Goal: Transaction & Acquisition: Purchase product/service

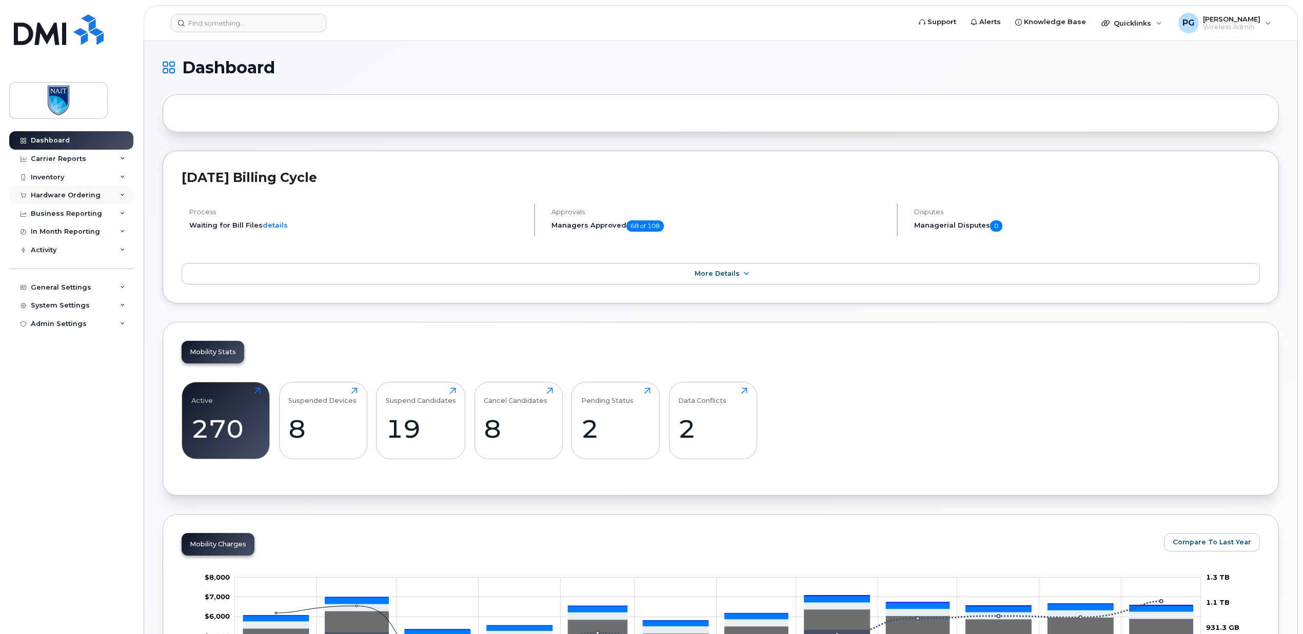
click at [81, 194] on div "Hardware Ordering" at bounding box center [66, 195] width 70 height 8
click at [72, 183] on div "Inventory" at bounding box center [71, 177] width 124 height 18
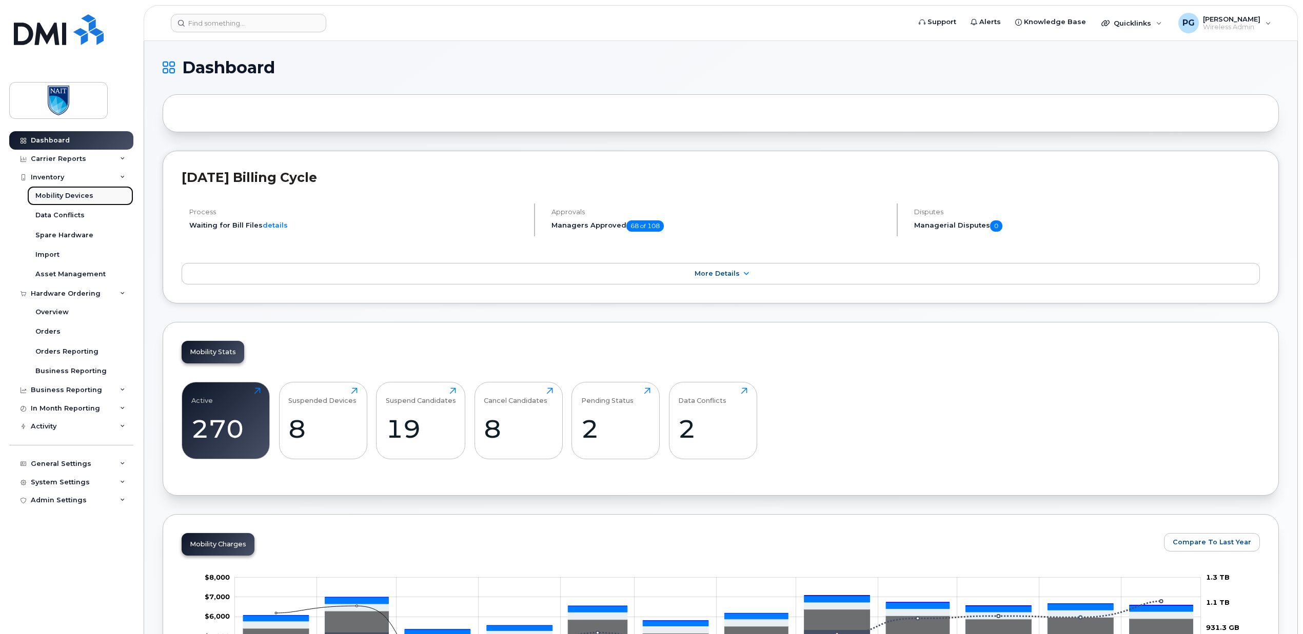
click at [69, 197] on div "Mobility Devices" at bounding box center [64, 195] width 58 height 9
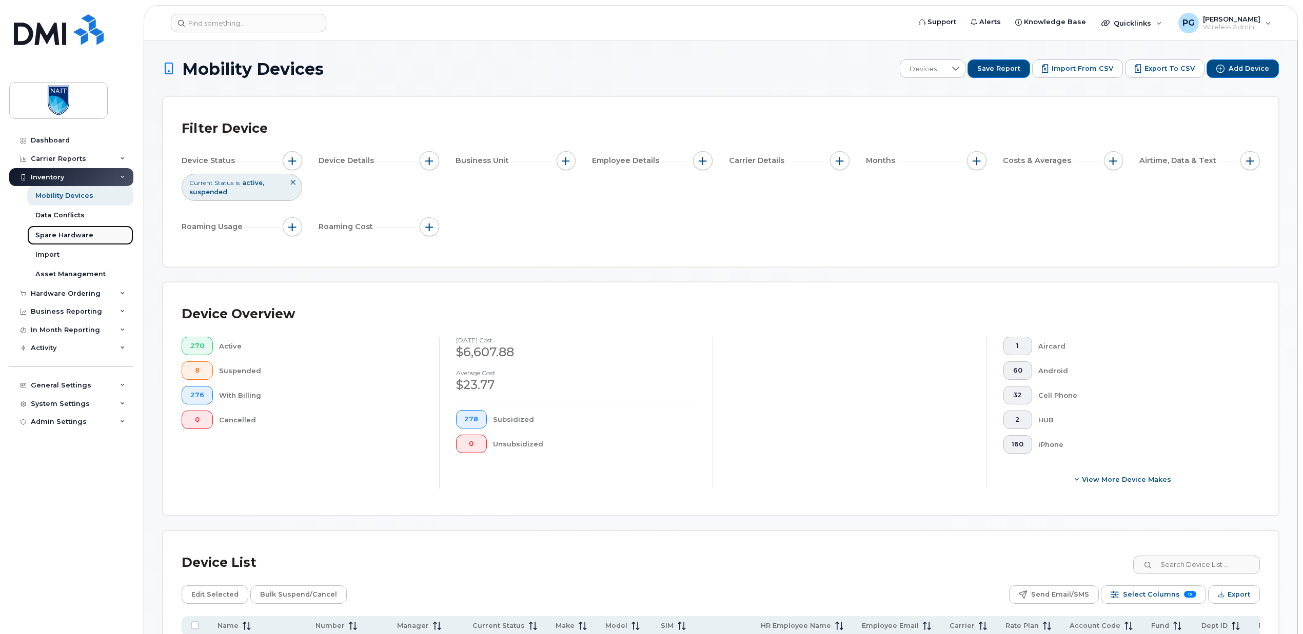
click at [70, 237] on div "Spare Hardware" at bounding box center [64, 235] width 58 height 9
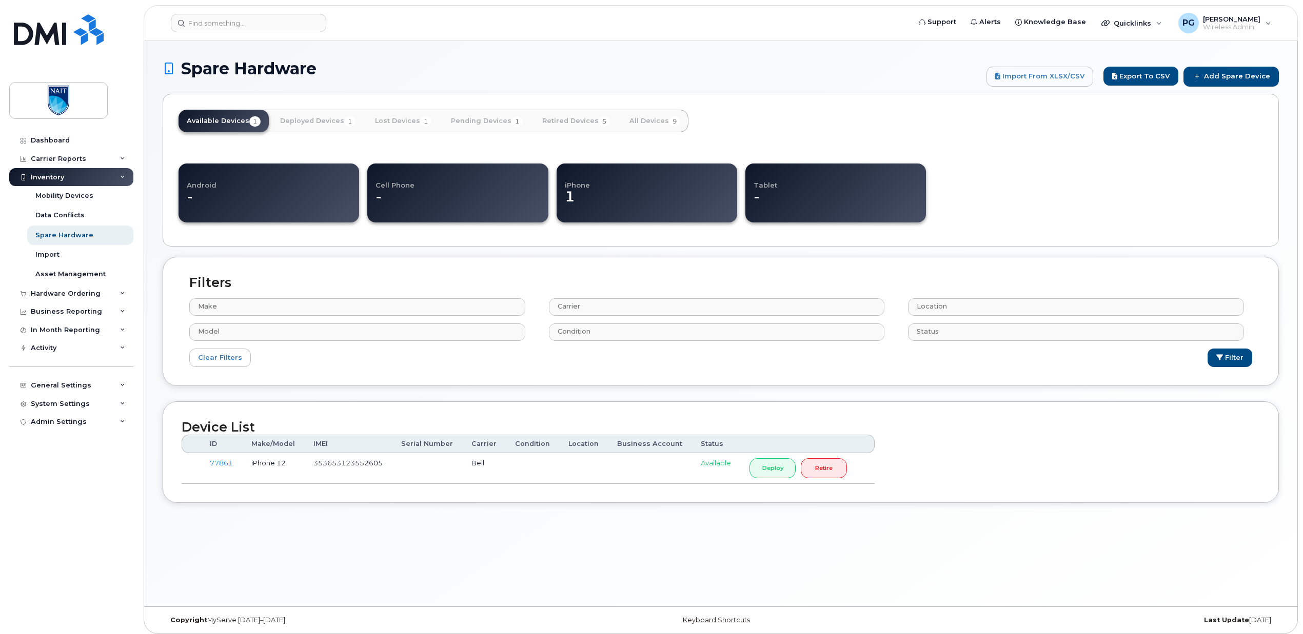
select select
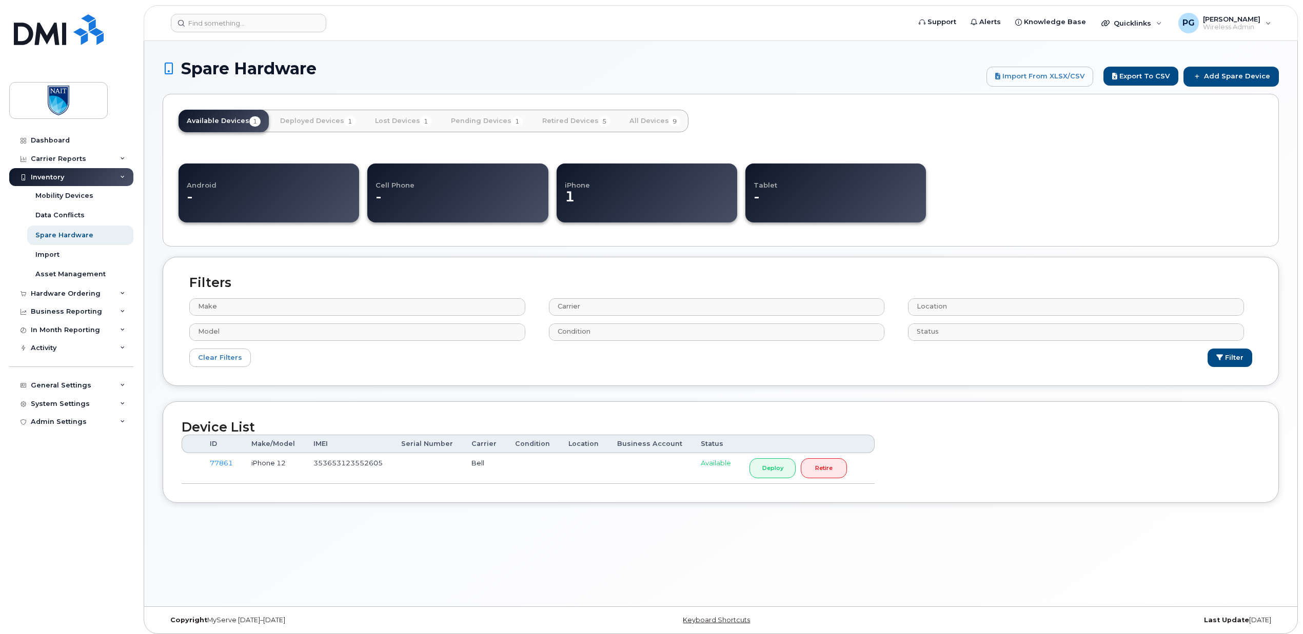
select select
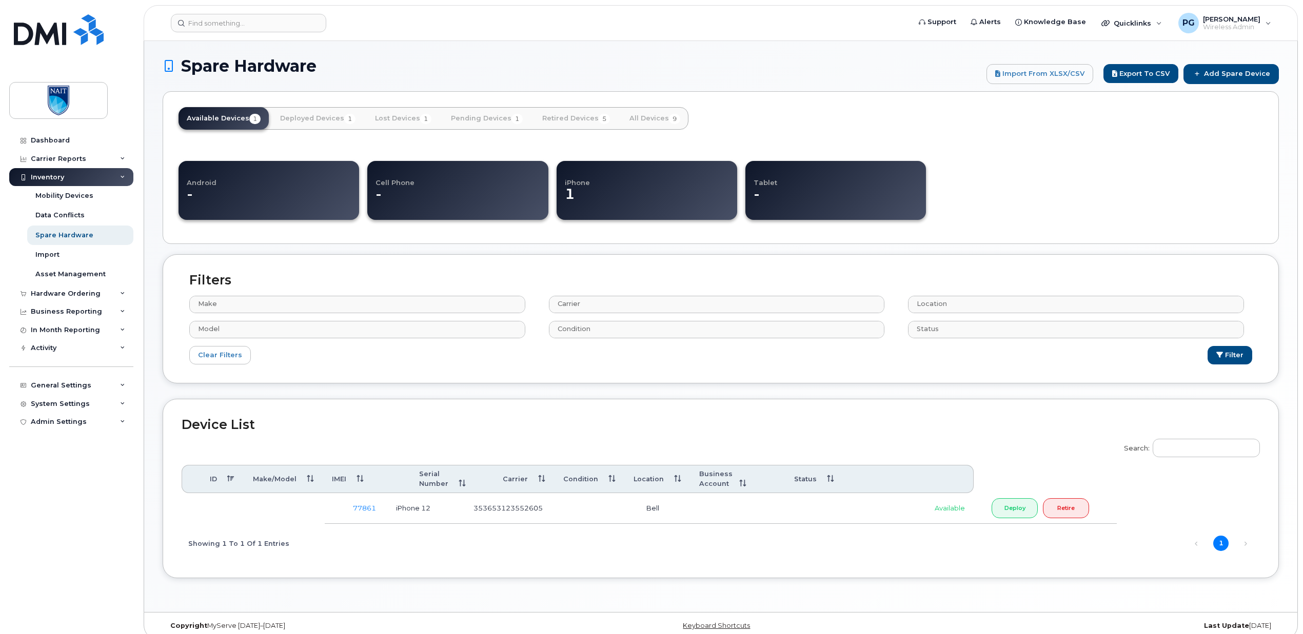
scroll to position [5, 0]
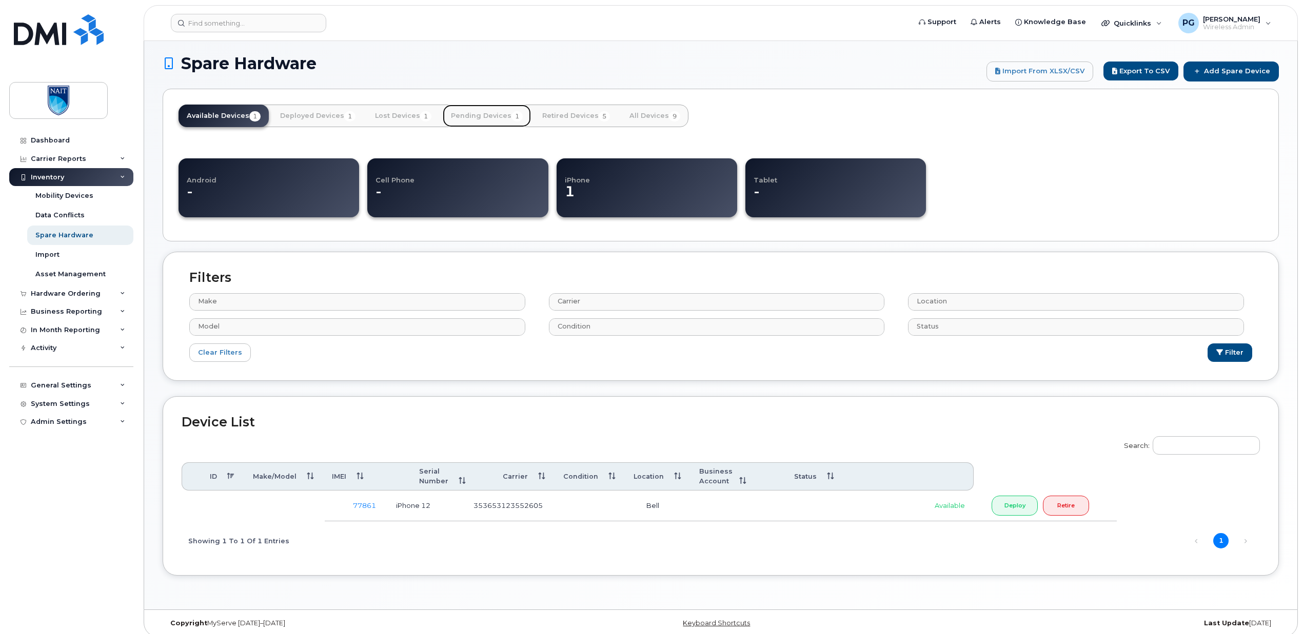
click at [492, 120] on link "Pending Devices 1" at bounding box center [487, 116] width 88 height 23
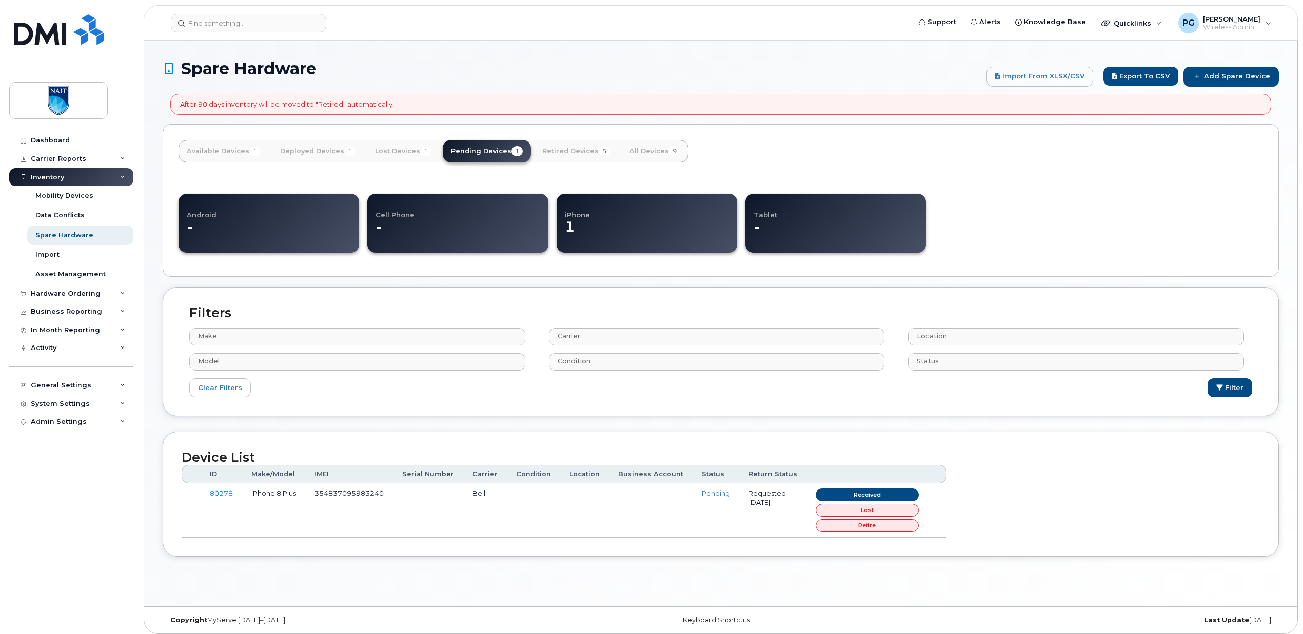
select select
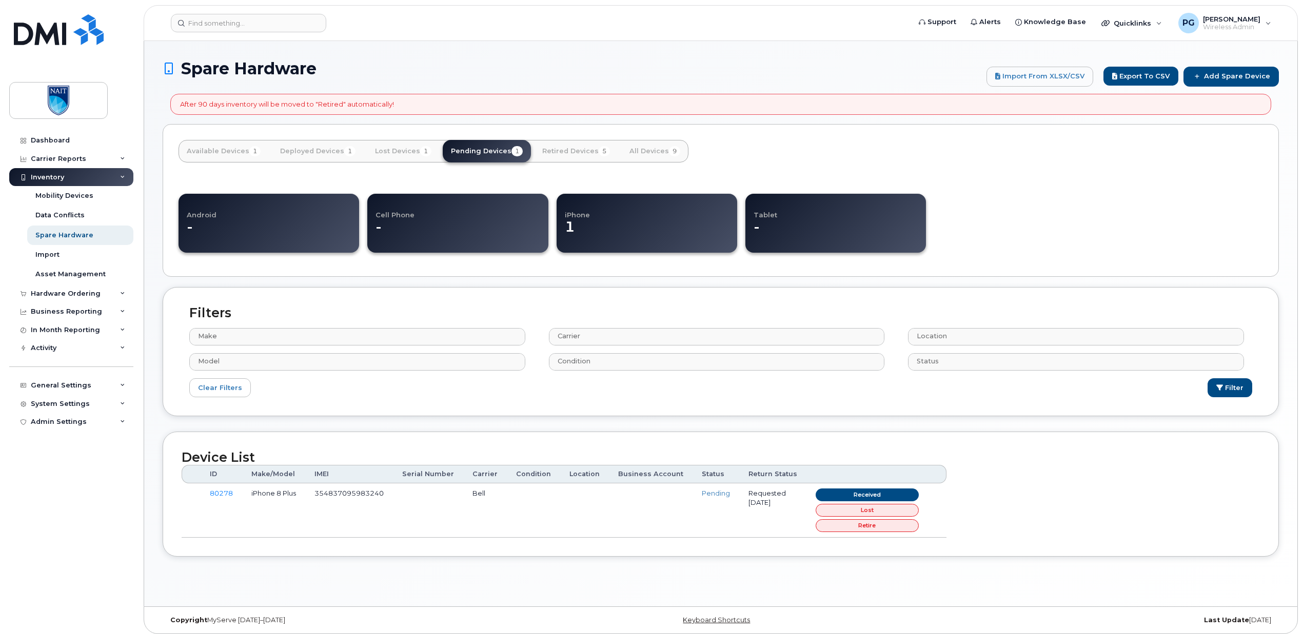
select select
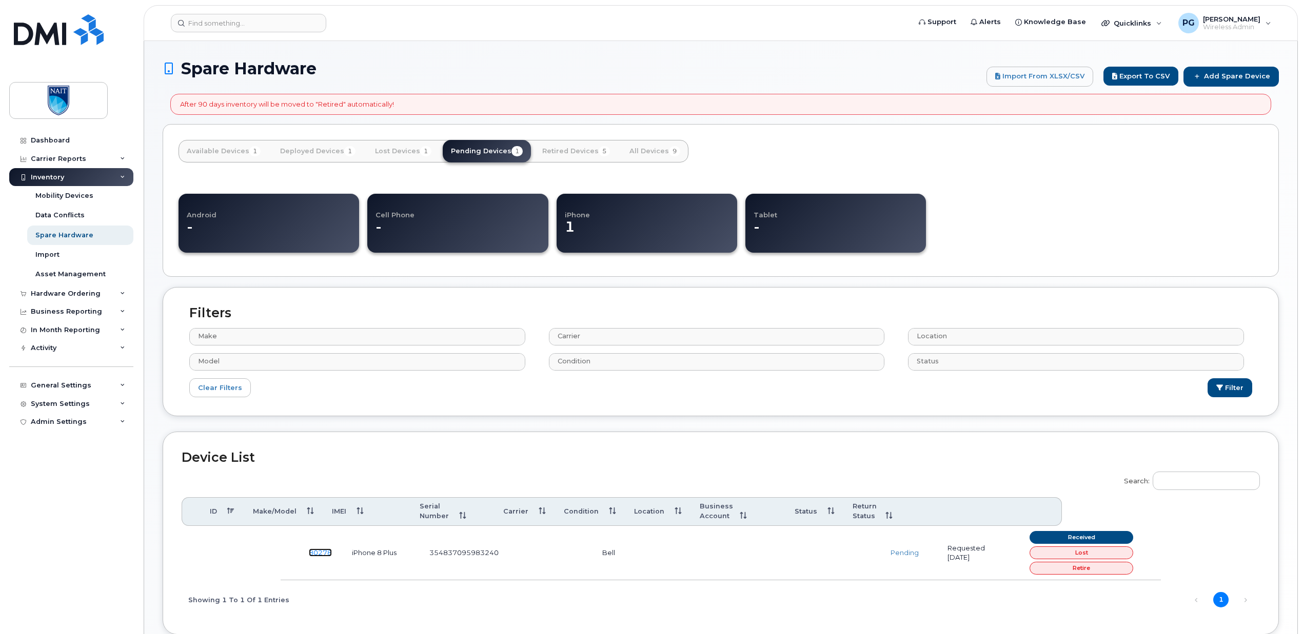
click at [318, 549] on link "80278" at bounding box center [320, 553] width 23 height 8
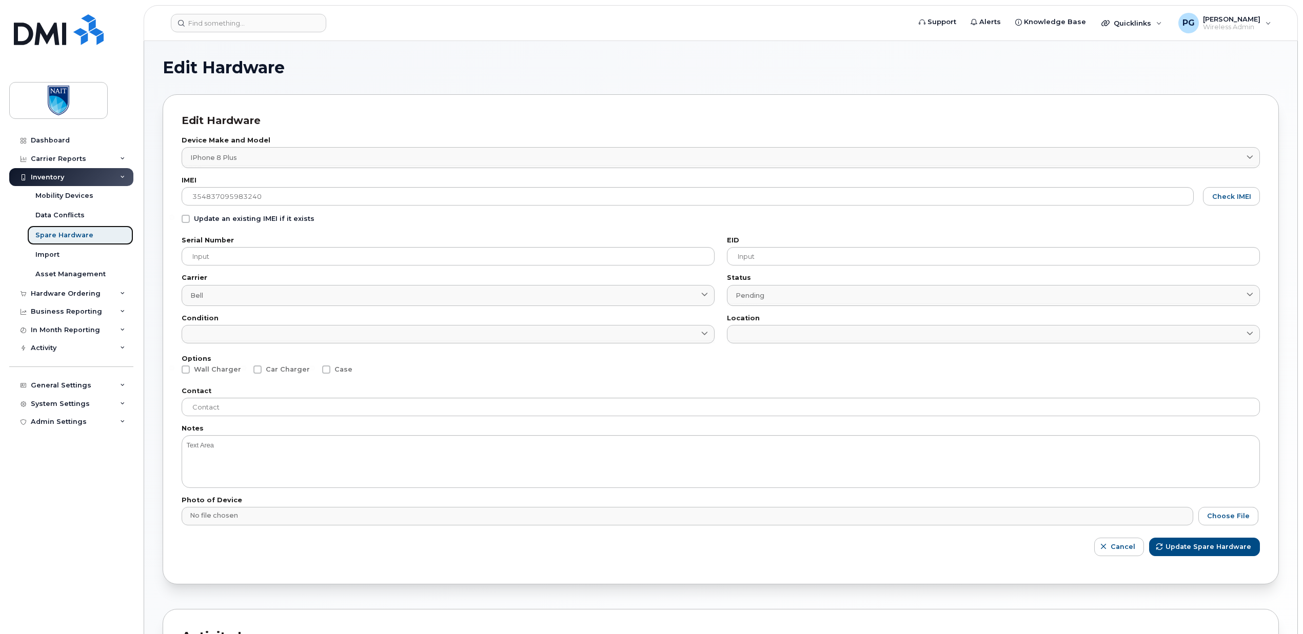
click at [67, 234] on div "Spare Hardware" at bounding box center [64, 235] width 58 height 9
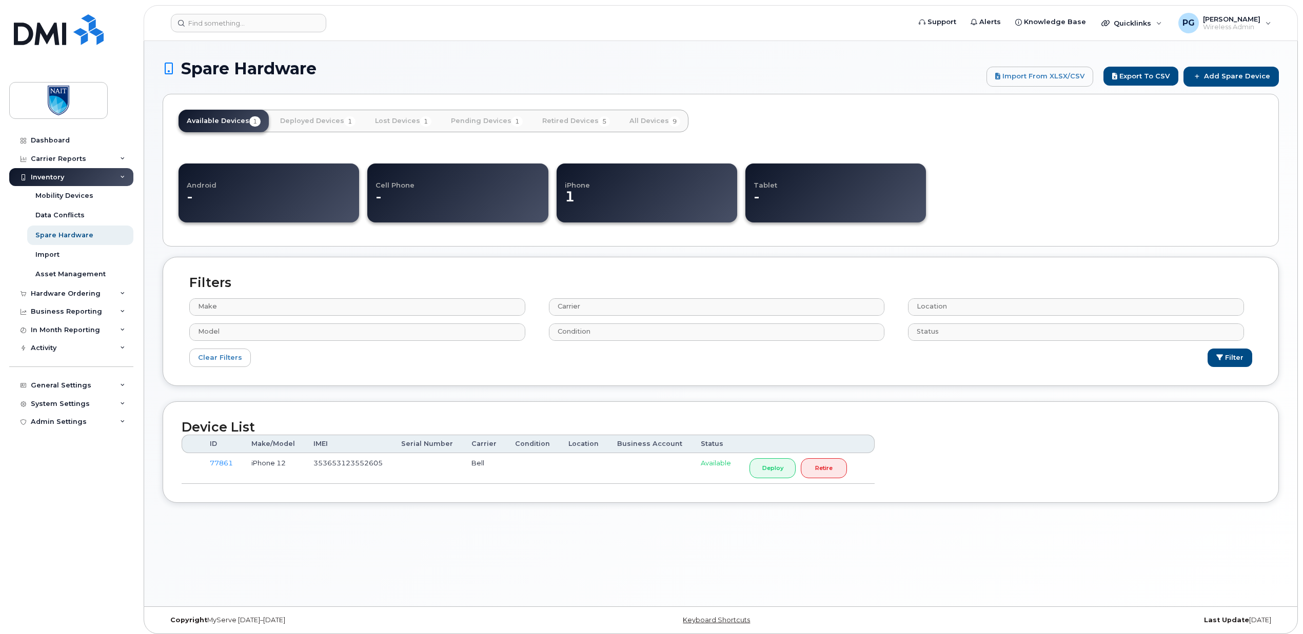
select select
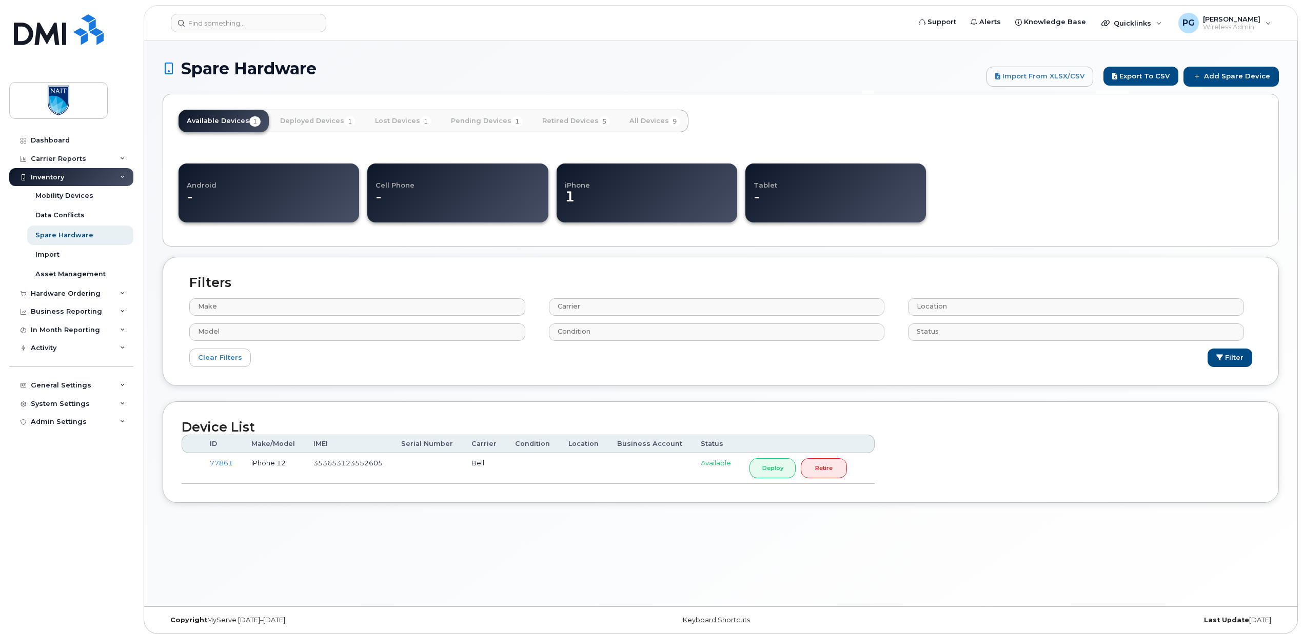
select select
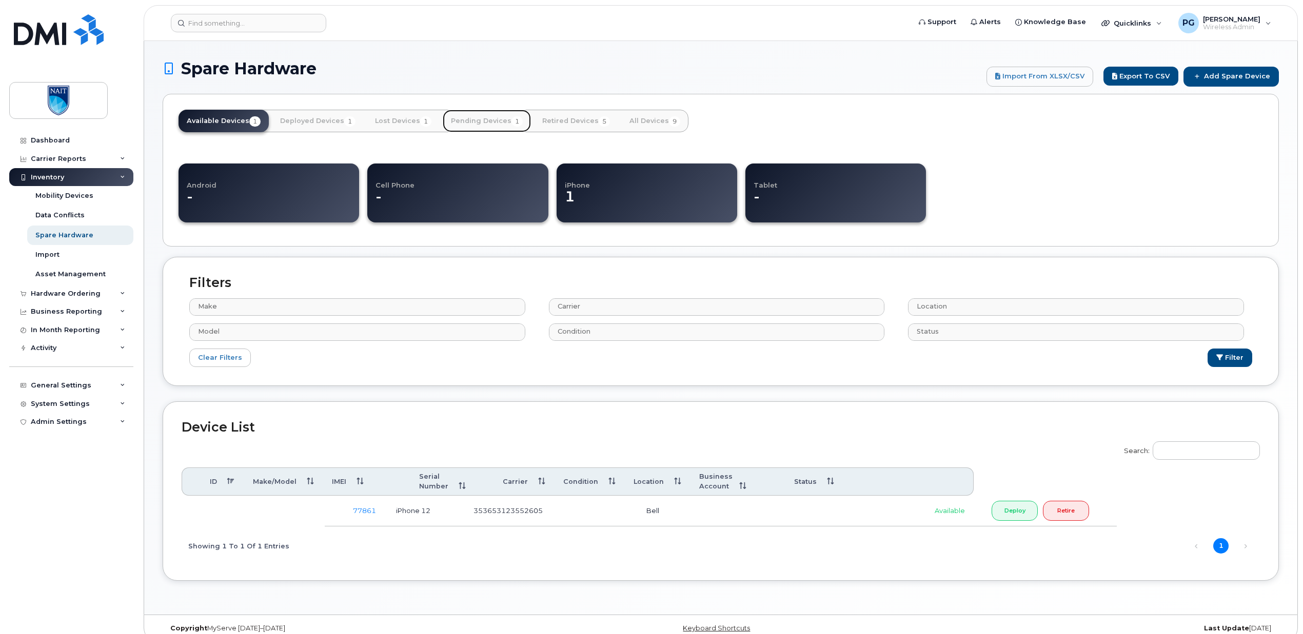
click at [478, 122] on link "Pending Devices 1" at bounding box center [487, 121] width 88 height 23
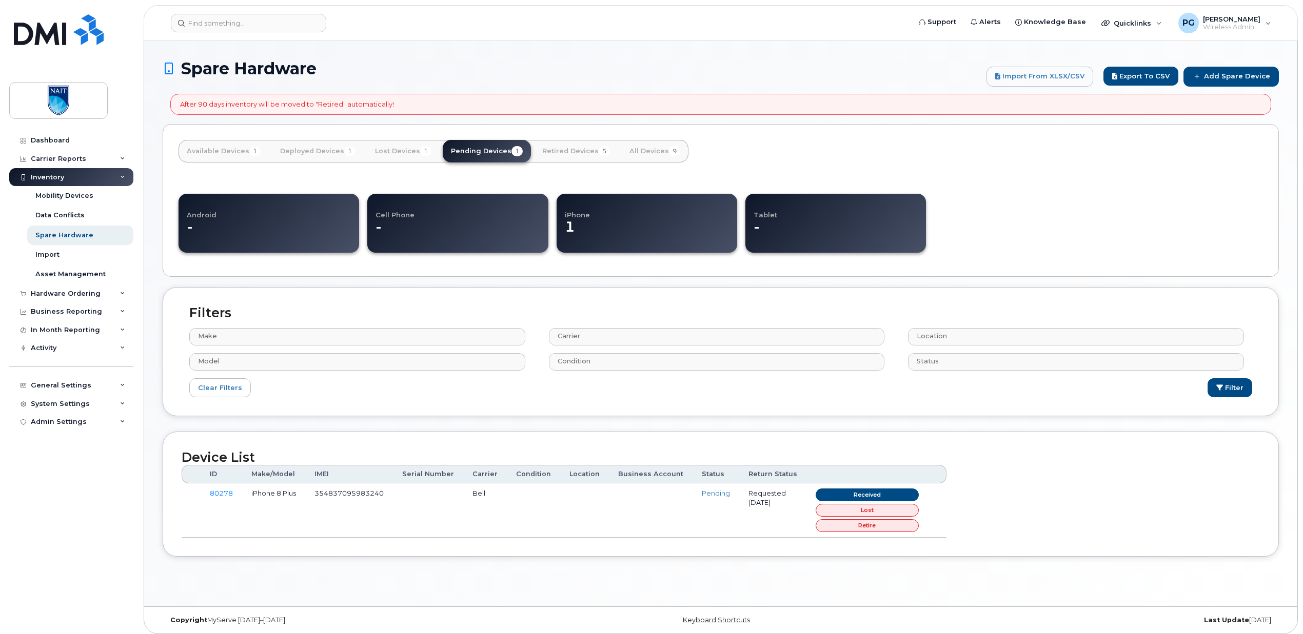
select select
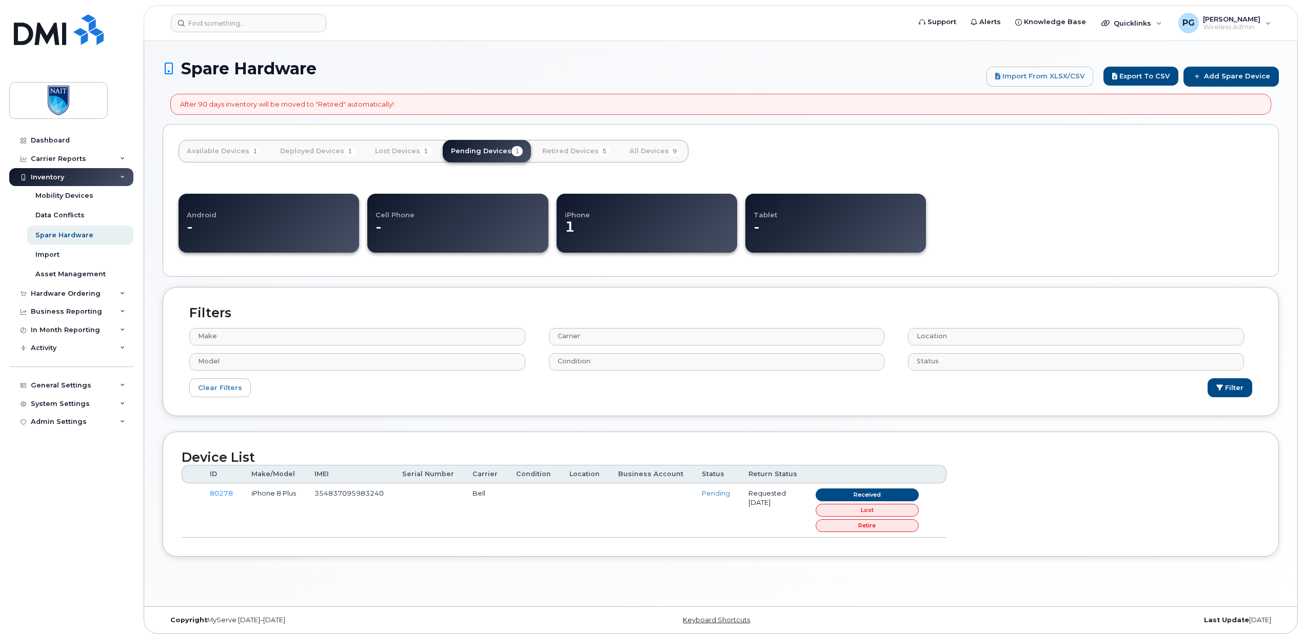
select select
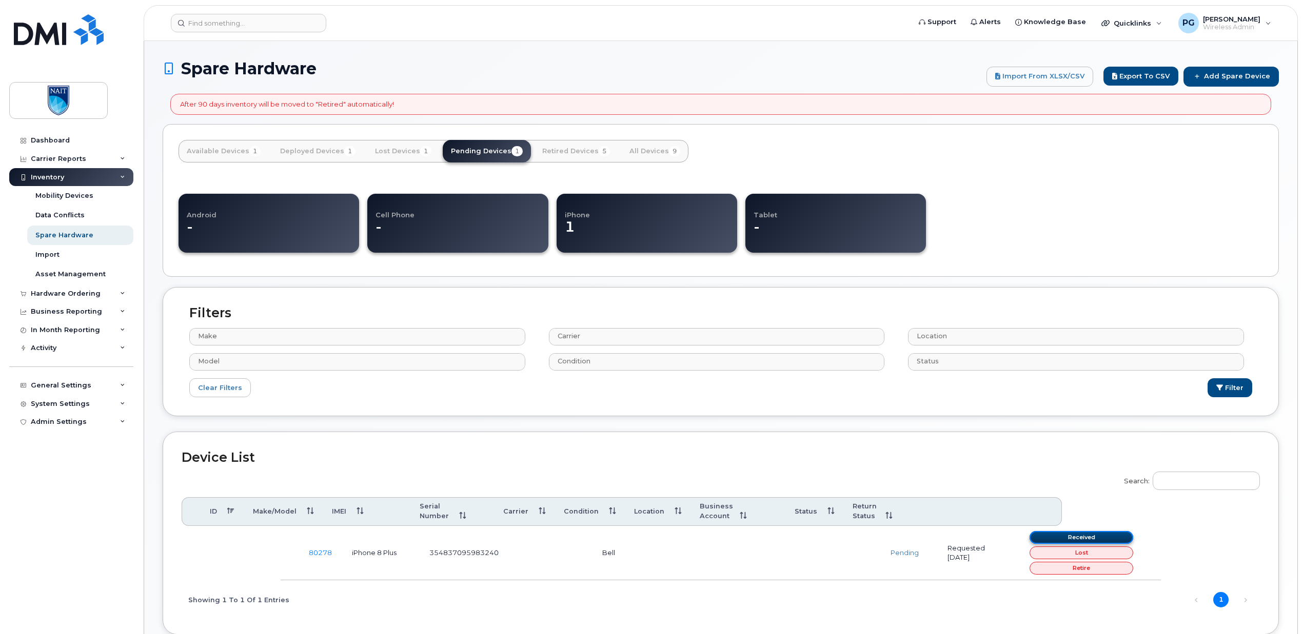
click at [1082, 531] on link "Received" at bounding box center [1081, 537] width 104 height 13
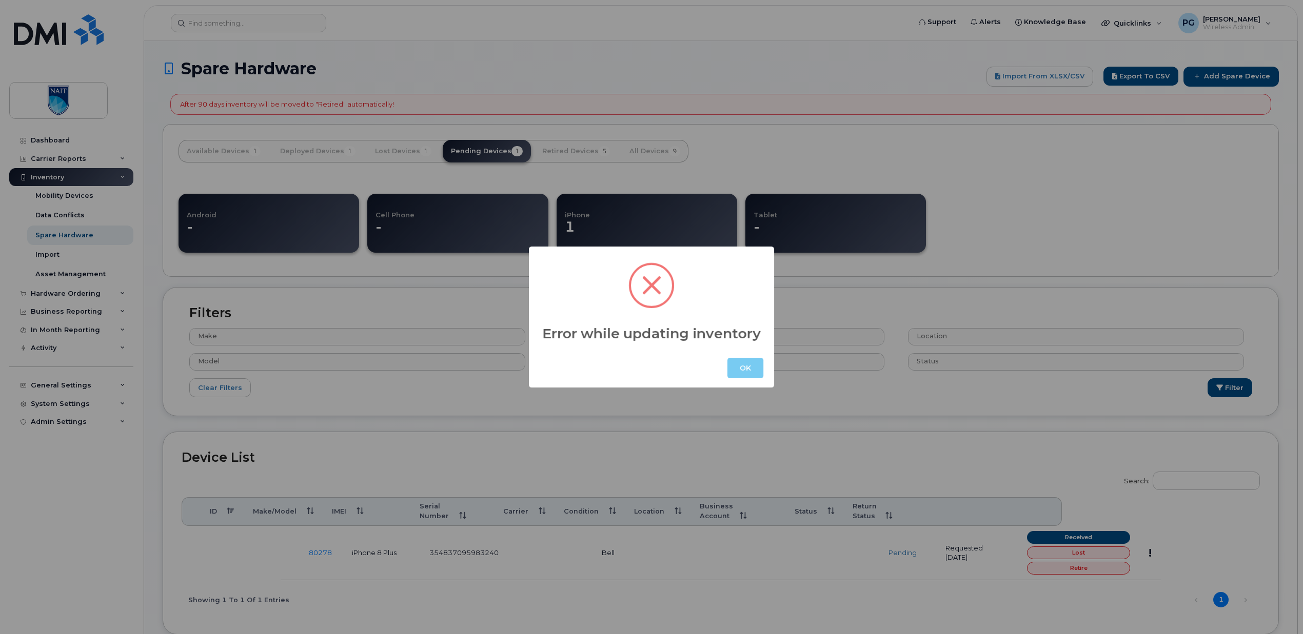
click at [751, 364] on button "OK" at bounding box center [745, 368] width 36 height 21
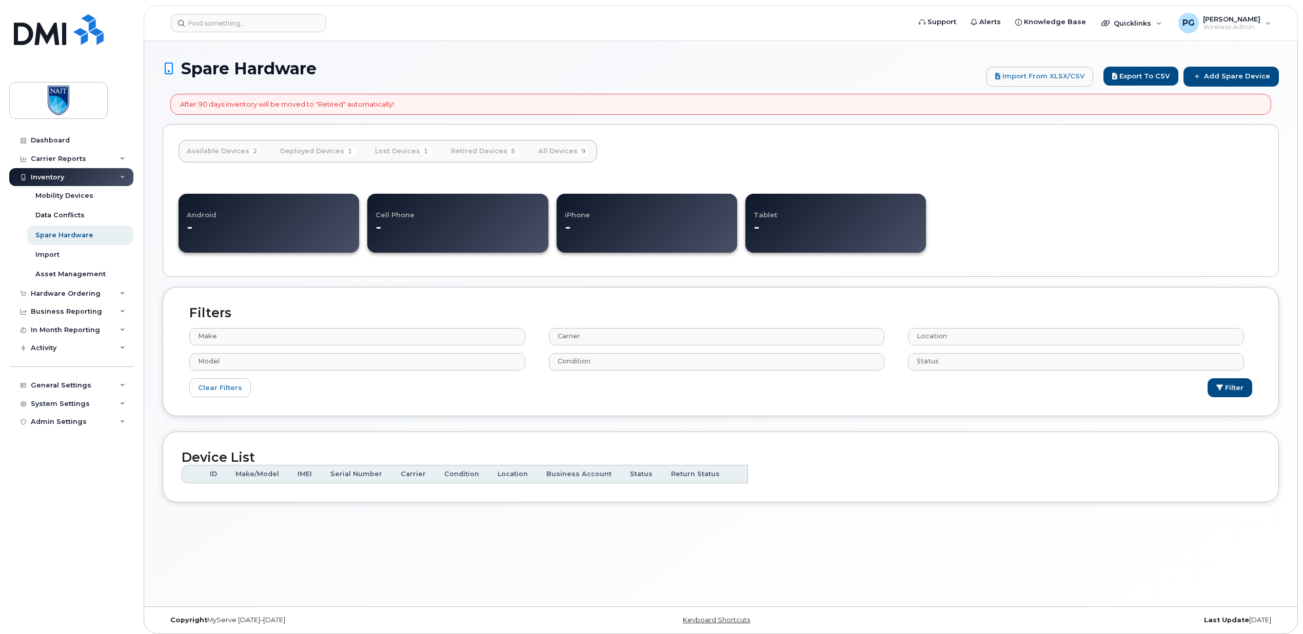
select select
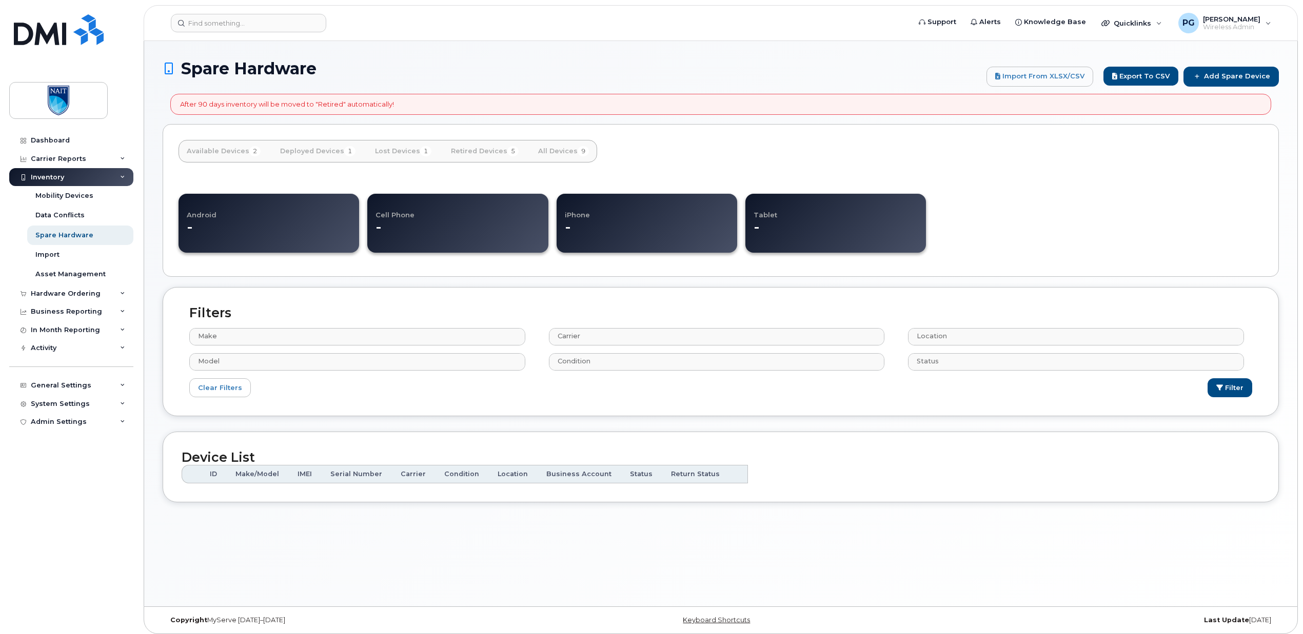
select select
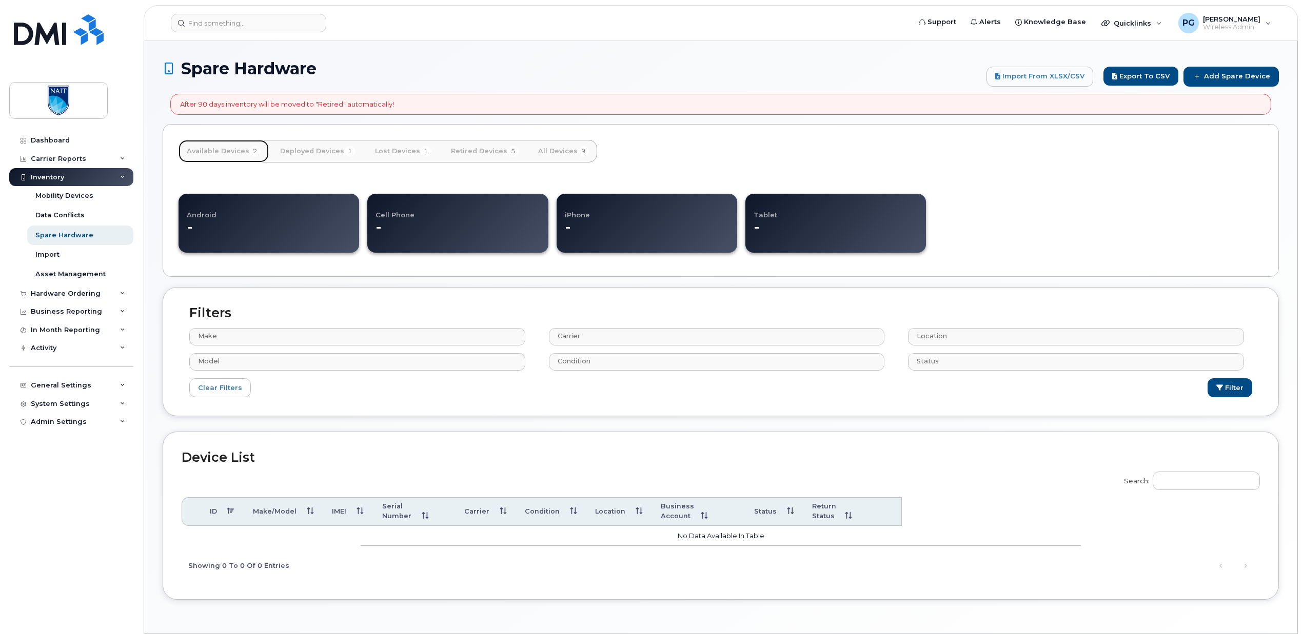
click at [223, 152] on link "Available Devices 2" at bounding box center [223, 151] width 90 height 23
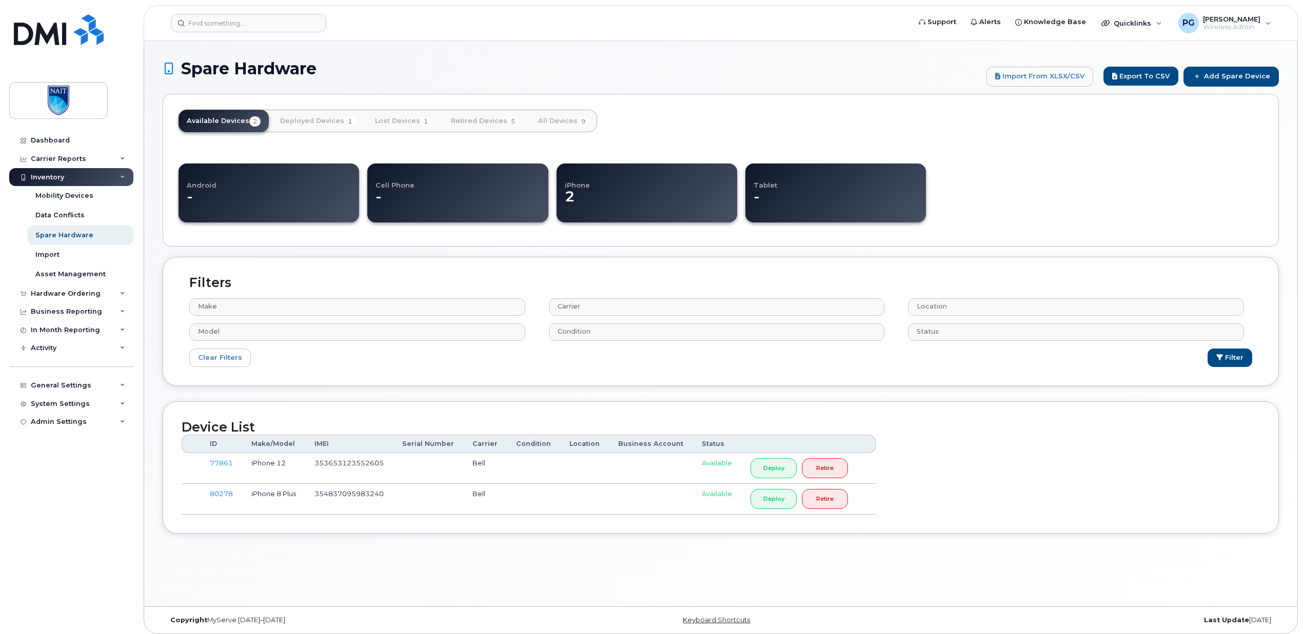
select select
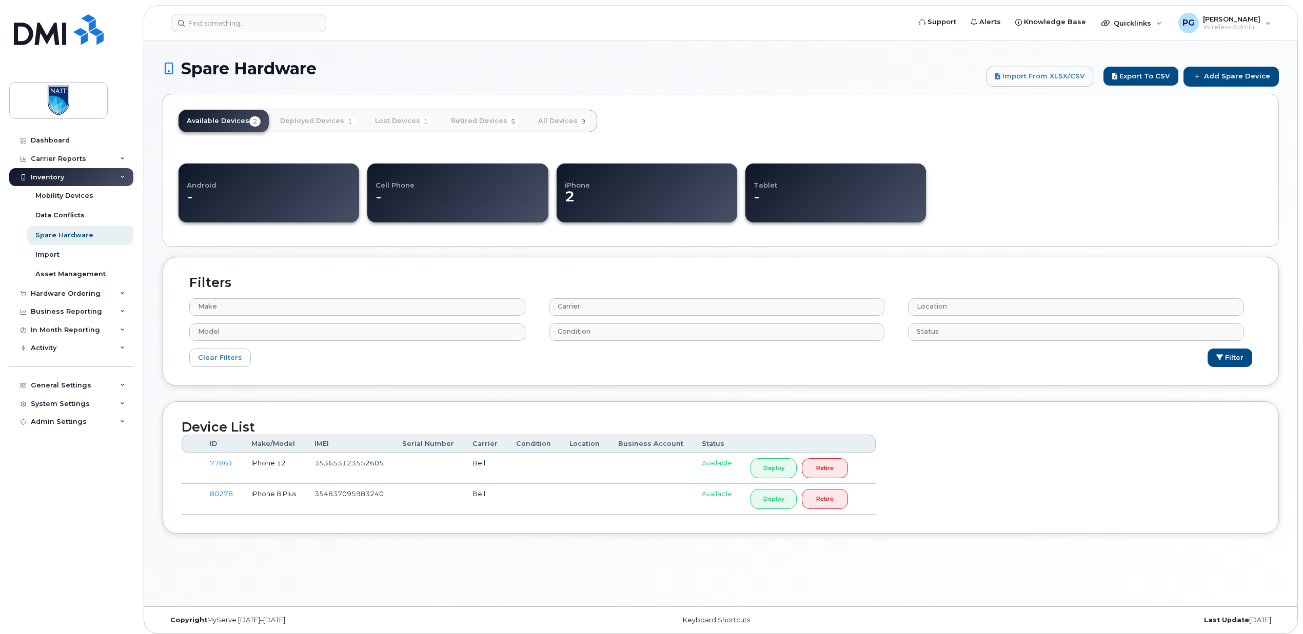
select select
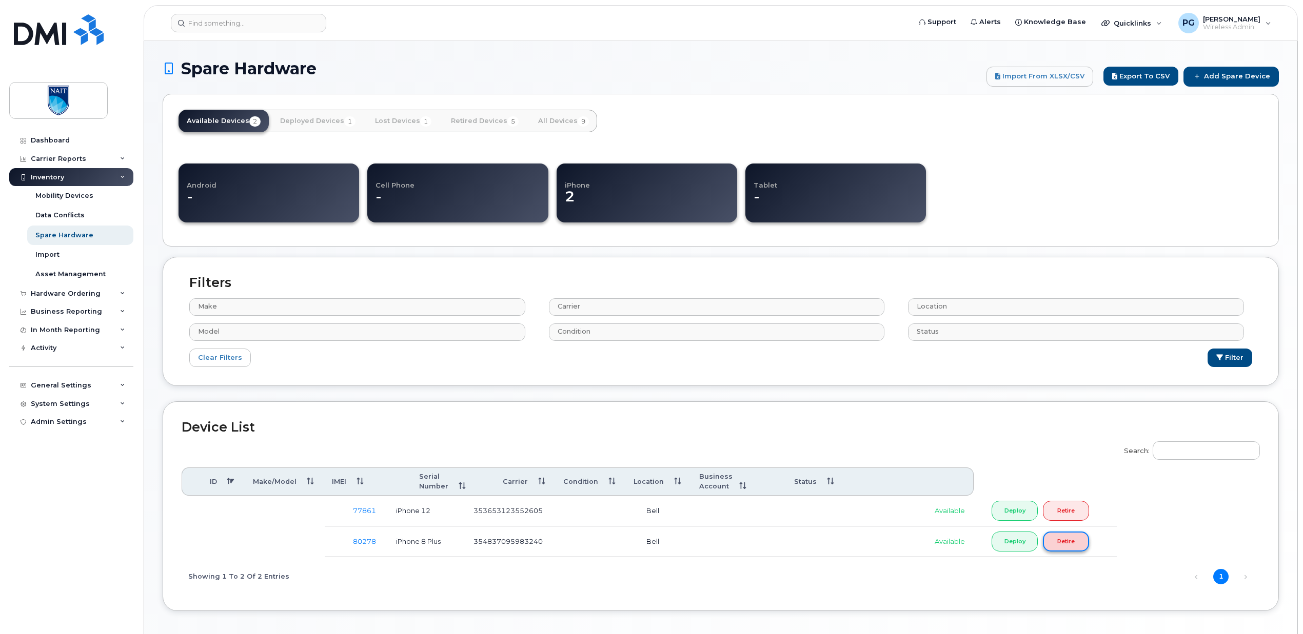
click at [1067, 533] on link "Retire" at bounding box center [1066, 542] width 46 height 20
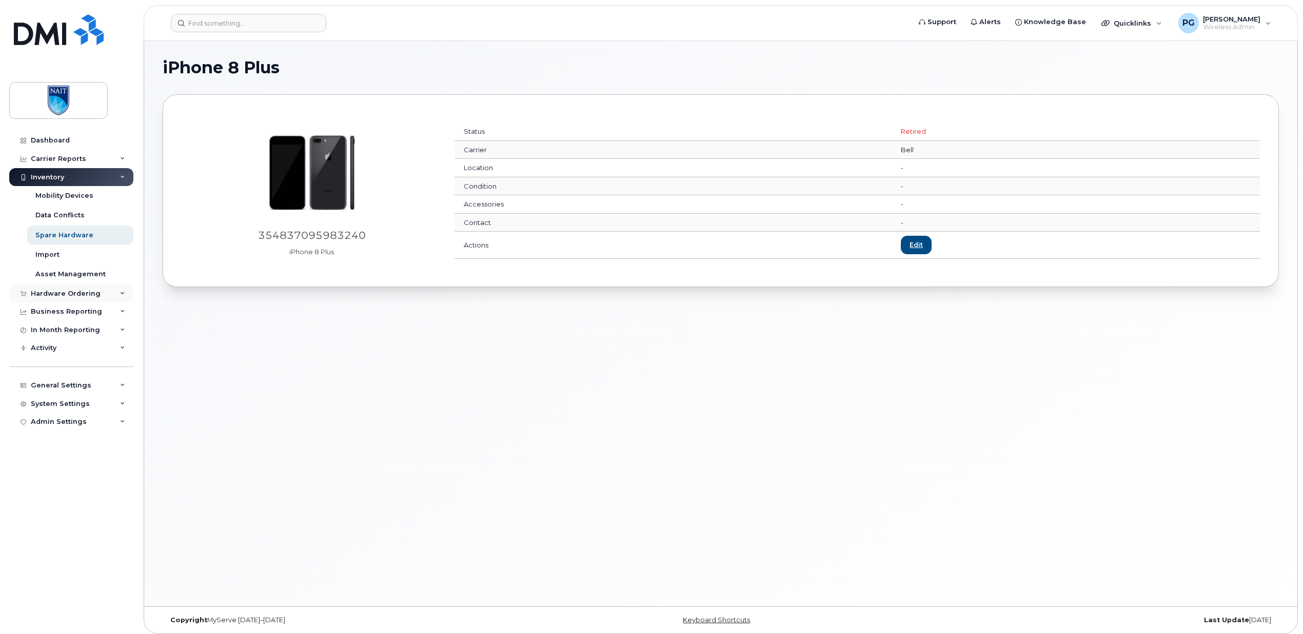
click at [72, 294] on div "Hardware Ordering" at bounding box center [66, 294] width 70 height 8
click at [56, 330] on div "Orders" at bounding box center [47, 331] width 25 height 9
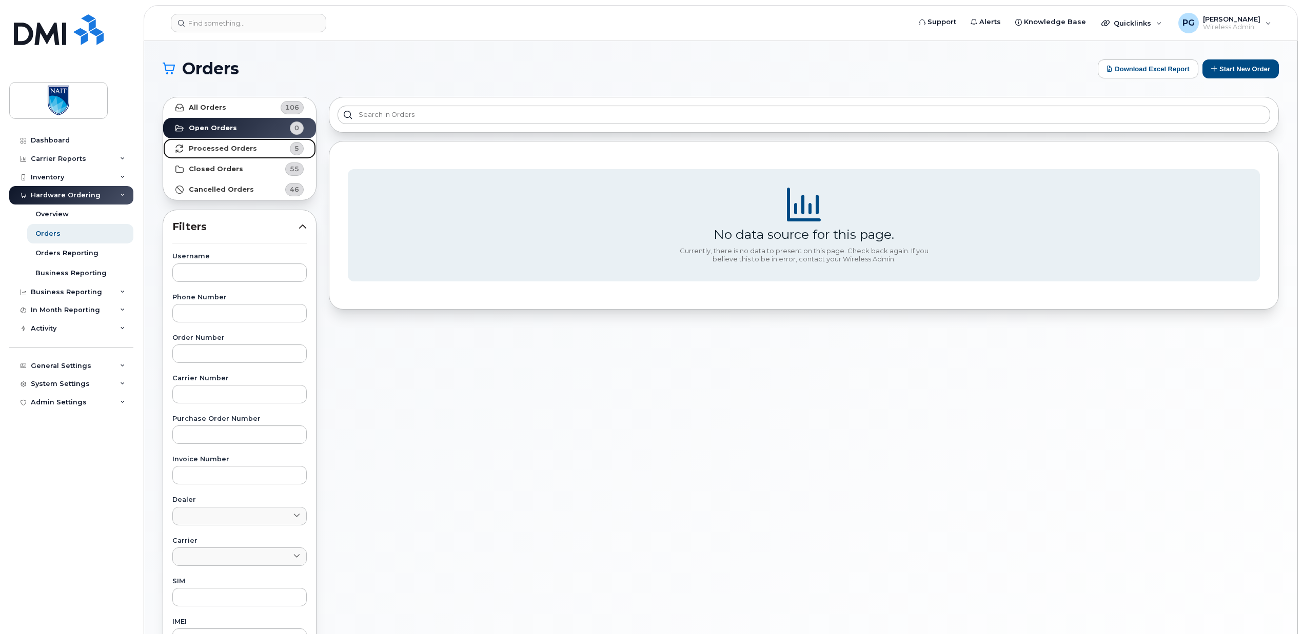
click at [235, 150] on strong "Processed Orders" at bounding box center [223, 149] width 68 height 8
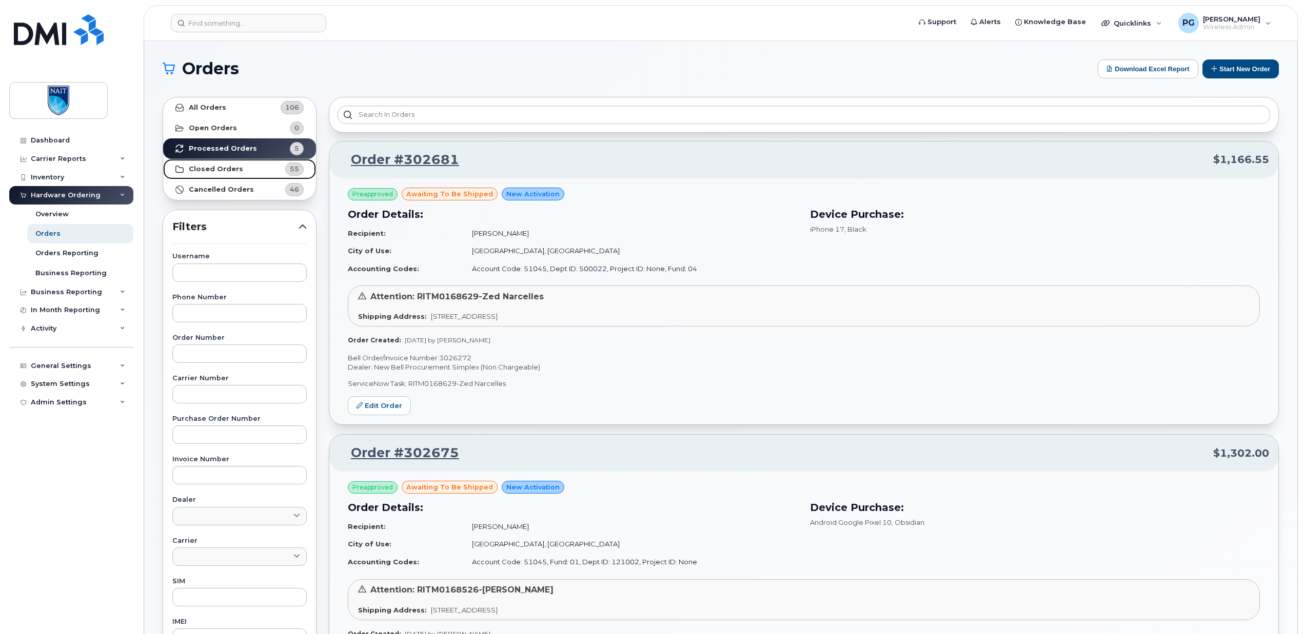
click at [227, 171] on strong "Closed Orders" at bounding box center [216, 169] width 54 height 8
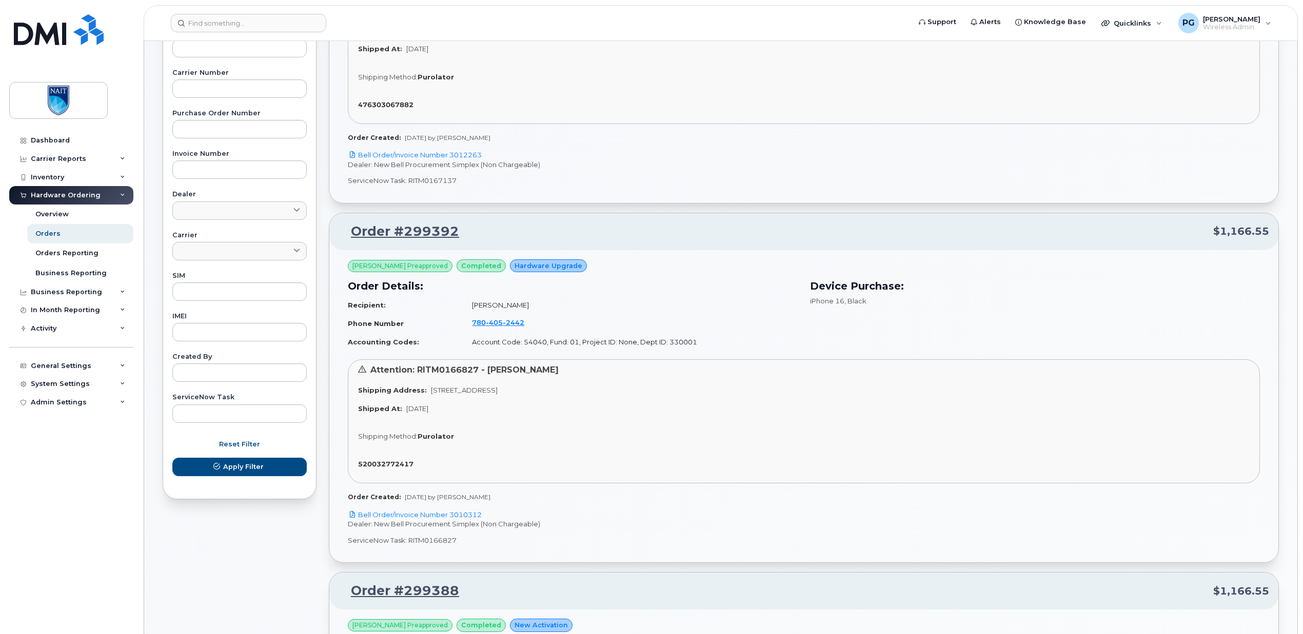
scroll to position [315, 0]
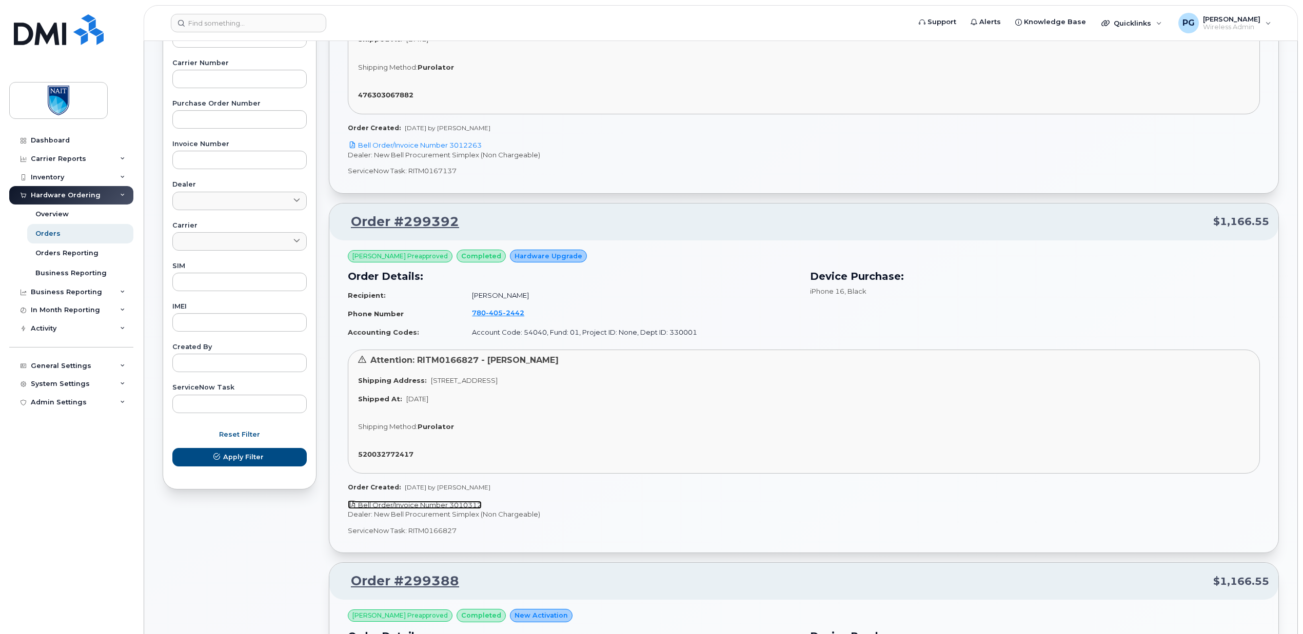
click at [473, 506] on link "Bell Order/Invoice Number 3010312" at bounding box center [415, 505] width 134 height 8
click at [51, 216] on div "Overview" at bounding box center [51, 214] width 33 height 9
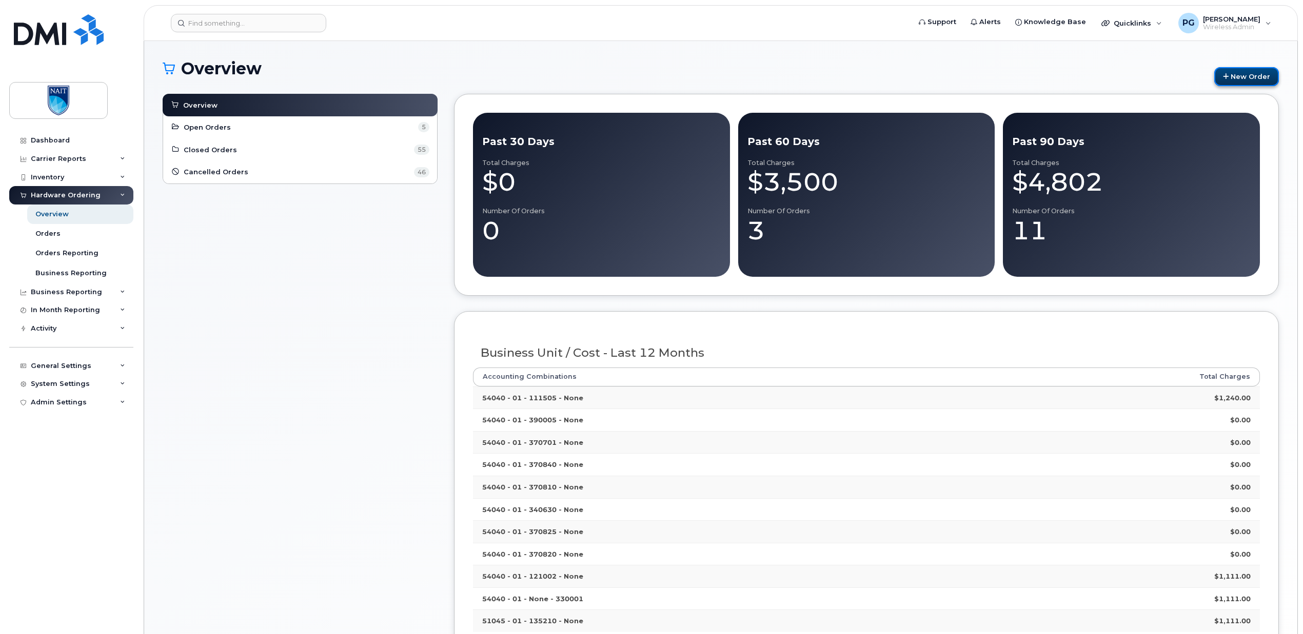
drag, startPoint x: 1246, startPoint y: 74, endPoint x: 1229, endPoint y: 77, distance: 17.7
click at [1246, 75] on link "New Order" at bounding box center [1246, 76] width 65 height 19
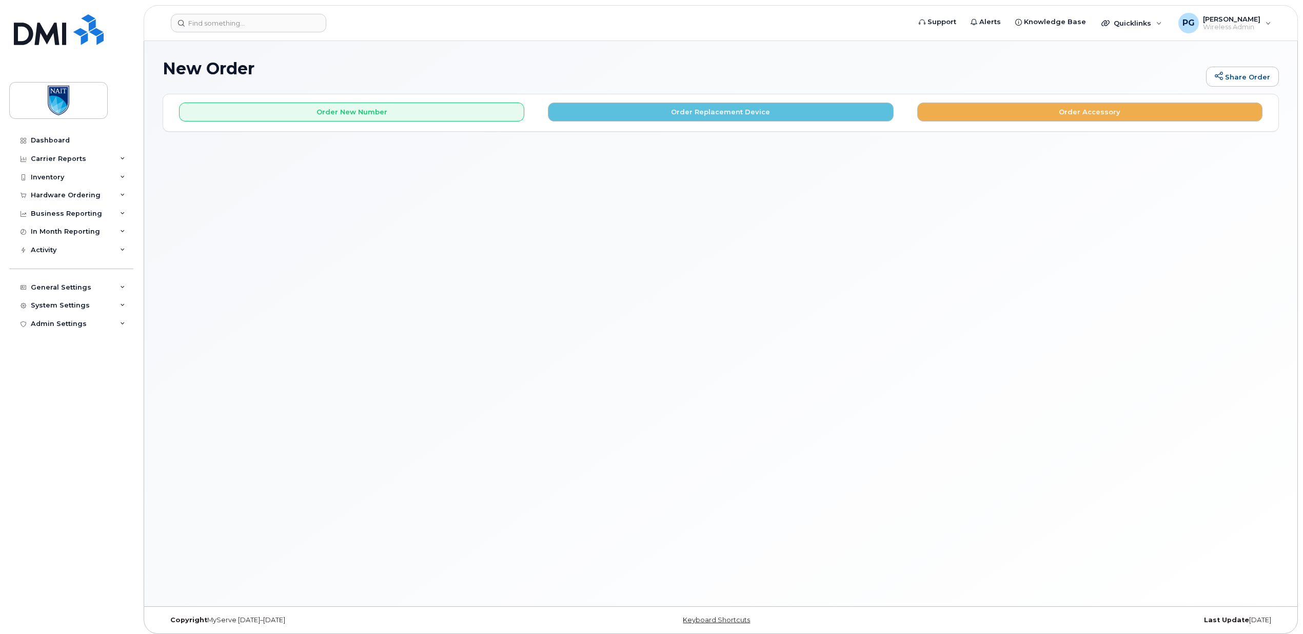
click at [701, 126] on div "Order New Number Order Replacement Device Order Accessory" at bounding box center [720, 112] width 1115 height 36
click at [698, 112] on button "Order Replacement Device" at bounding box center [720, 112] width 345 height 19
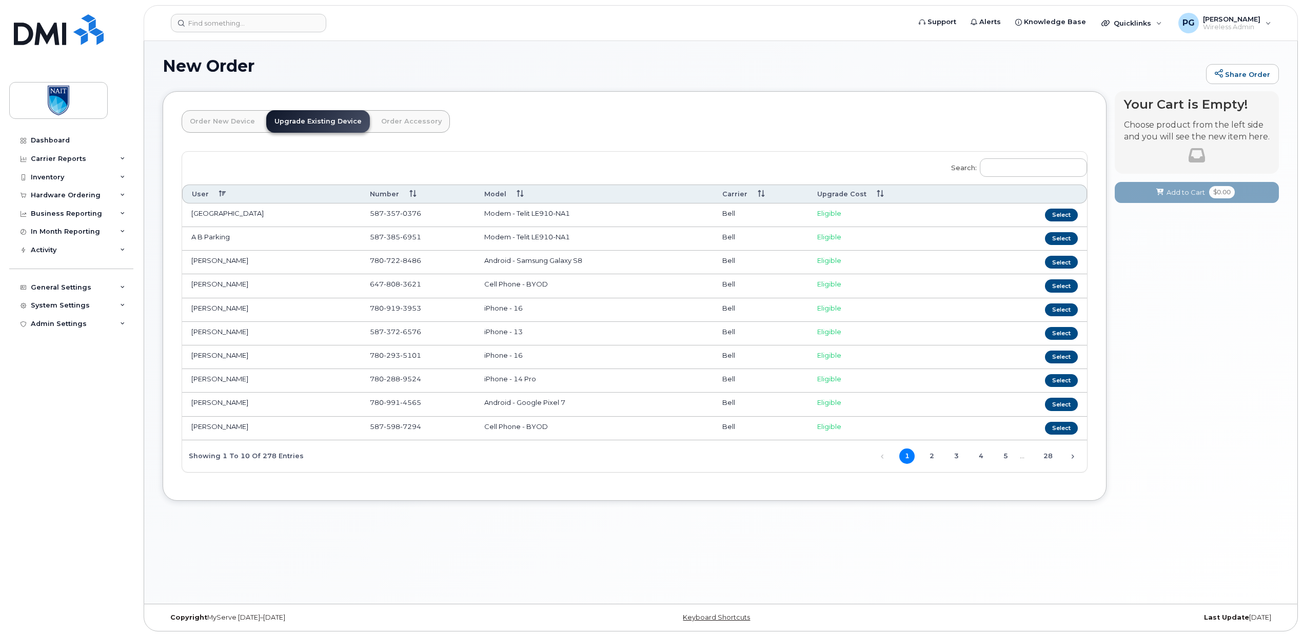
scroll to position [5, 0]
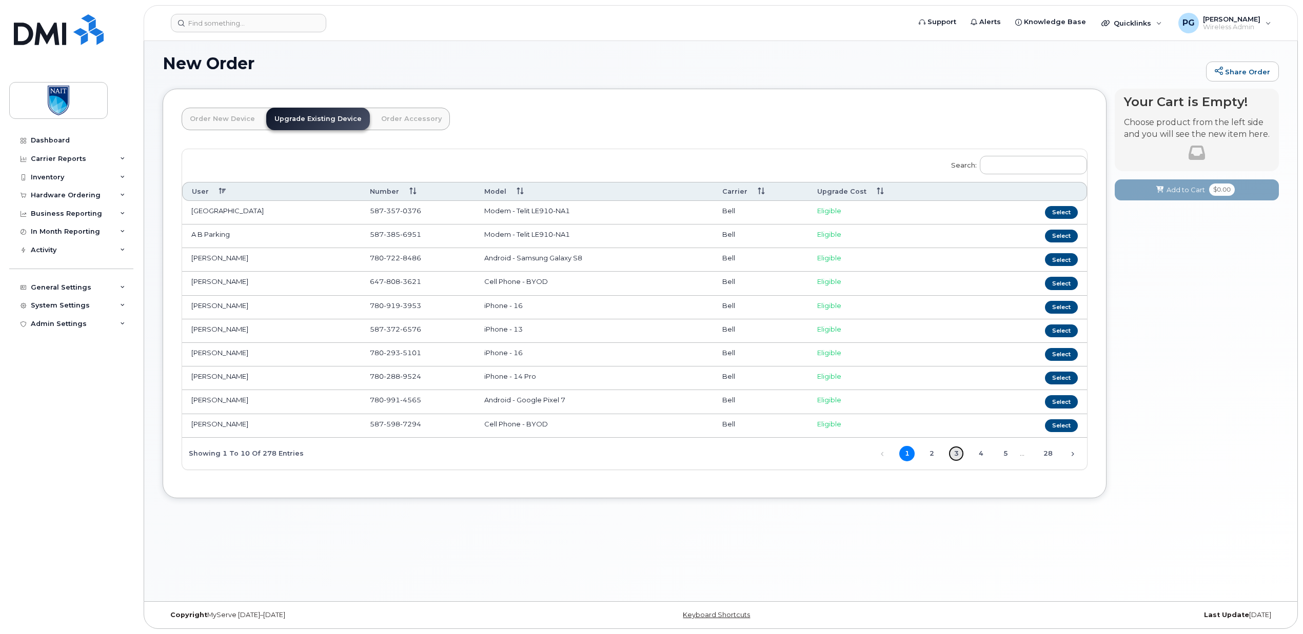
click at [962, 454] on link "3" at bounding box center [955, 453] width 15 height 15
click at [1055, 309] on button "Select" at bounding box center [1061, 307] width 33 height 13
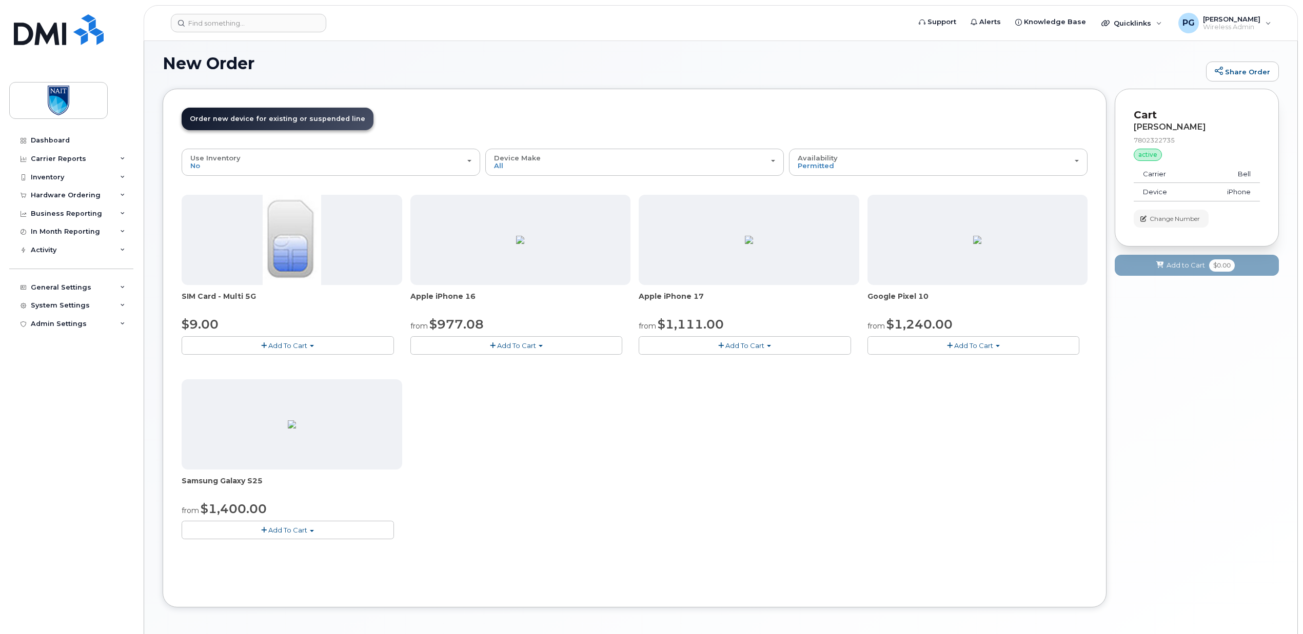
click at [514, 348] on span "Add To Cart" at bounding box center [516, 346] width 39 height 8
click at [522, 379] on link "$977.08 - Outright purchase (128GB model)" at bounding box center [498, 377] width 170 height 13
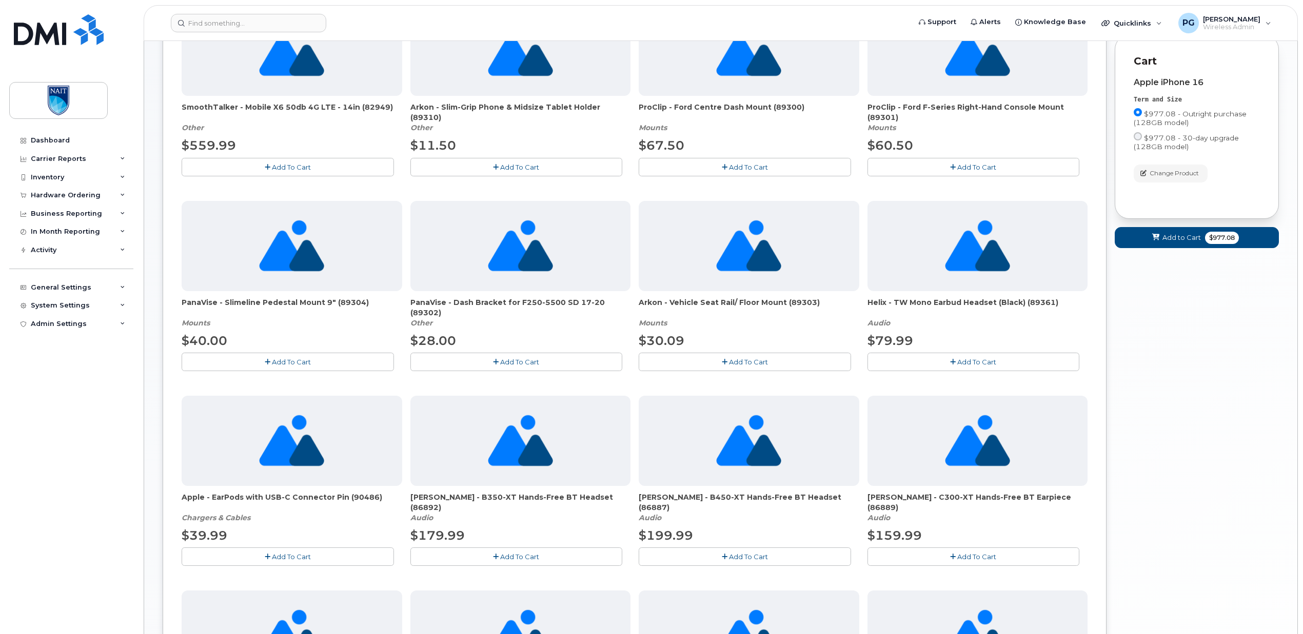
scroll to position [0, 0]
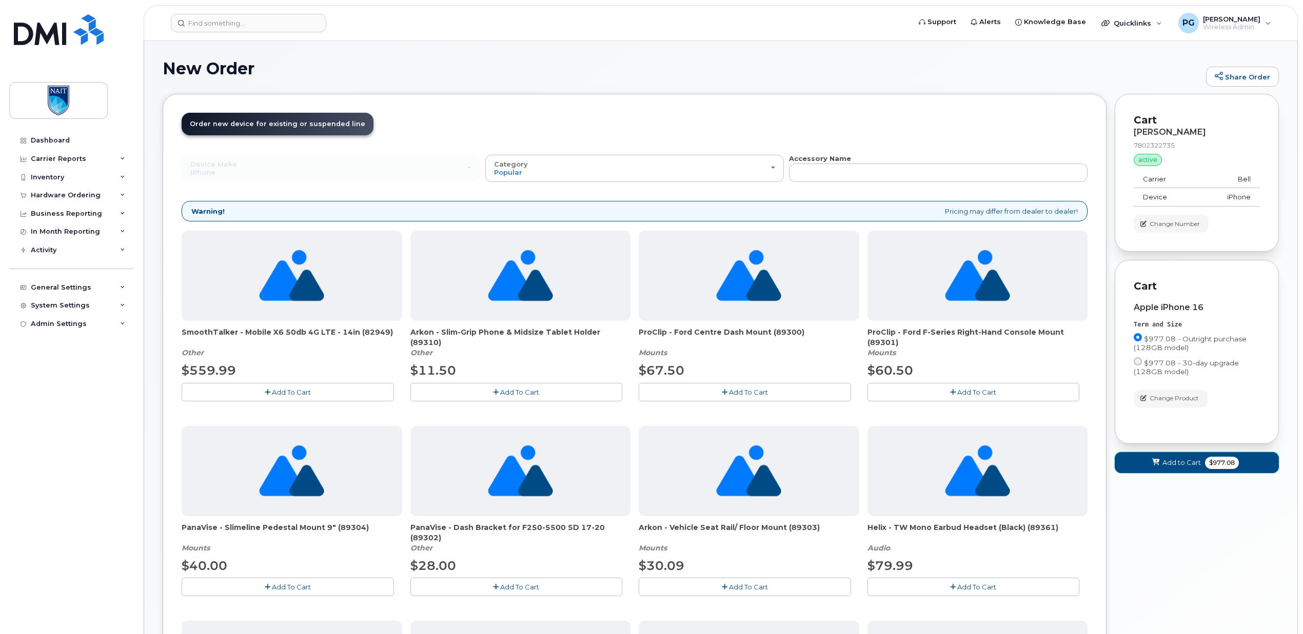
click at [1177, 460] on span "Add to Cart" at bounding box center [1181, 463] width 38 height 10
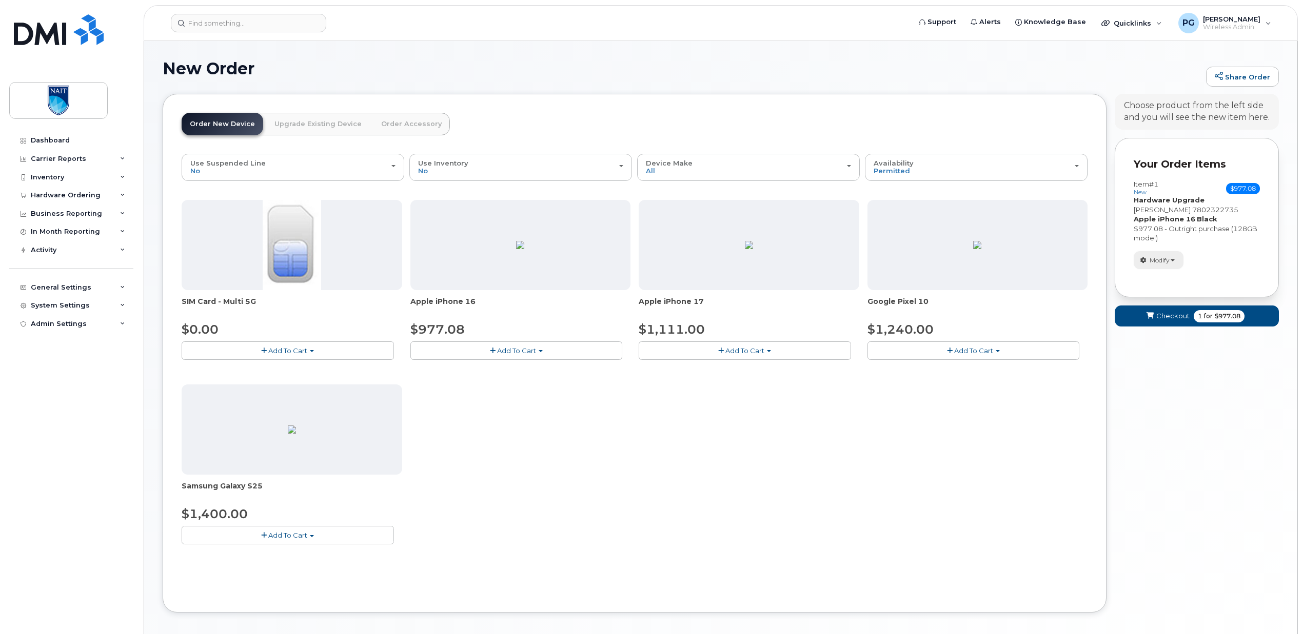
click at [1160, 262] on span "Modify" at bounding box center [1159, 260] width 20 height 9
click at [1162, 261] on span "Modify" at bounding box center [1159, 260] width 20 height 9
click at [316, 124] on link "Upgrade Existing Device" at bounding box center [318, 124] width 104 height 23
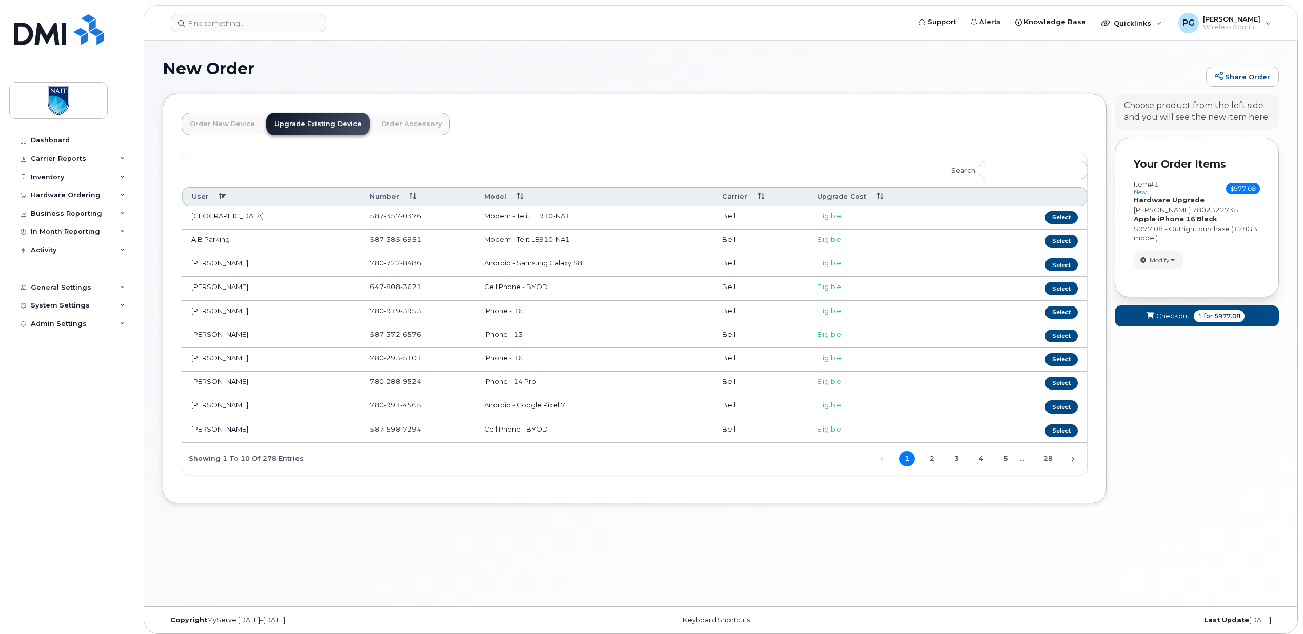
click at [404, 125] on link "Order Accessory" at bounding box center [411, 124] width 77 height 23
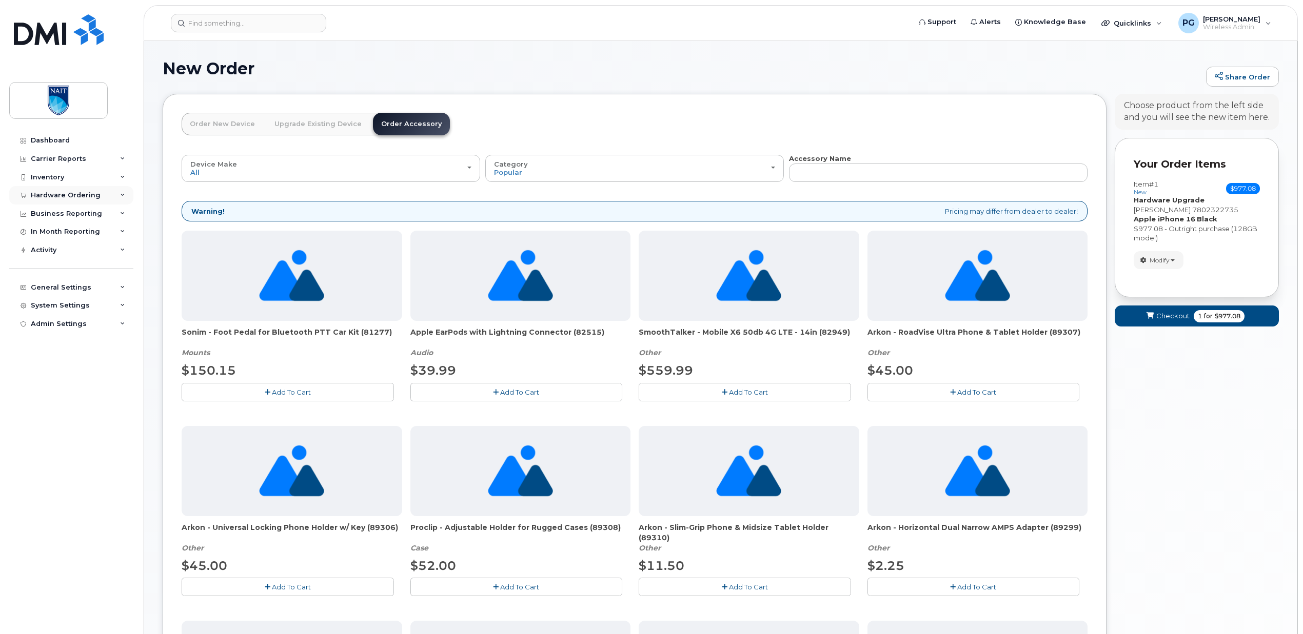
click at [61, 196] on div "Hardware Ordering" at bounding box center [66, 195] width 70 height 8
click at [53, 230] on div "Orders" at bounding box center [47, 233] width 25 height 9
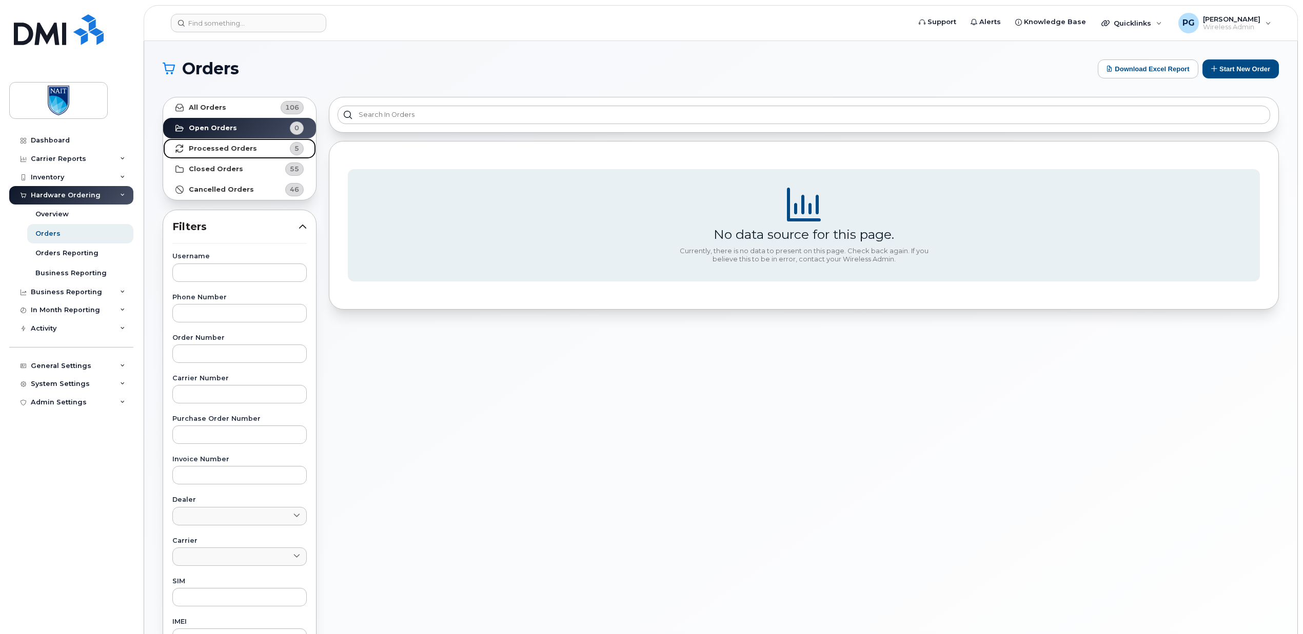
click at [233, 152] on strong "Processed Orders" at bounding box center [223, 149] width 68 height 8
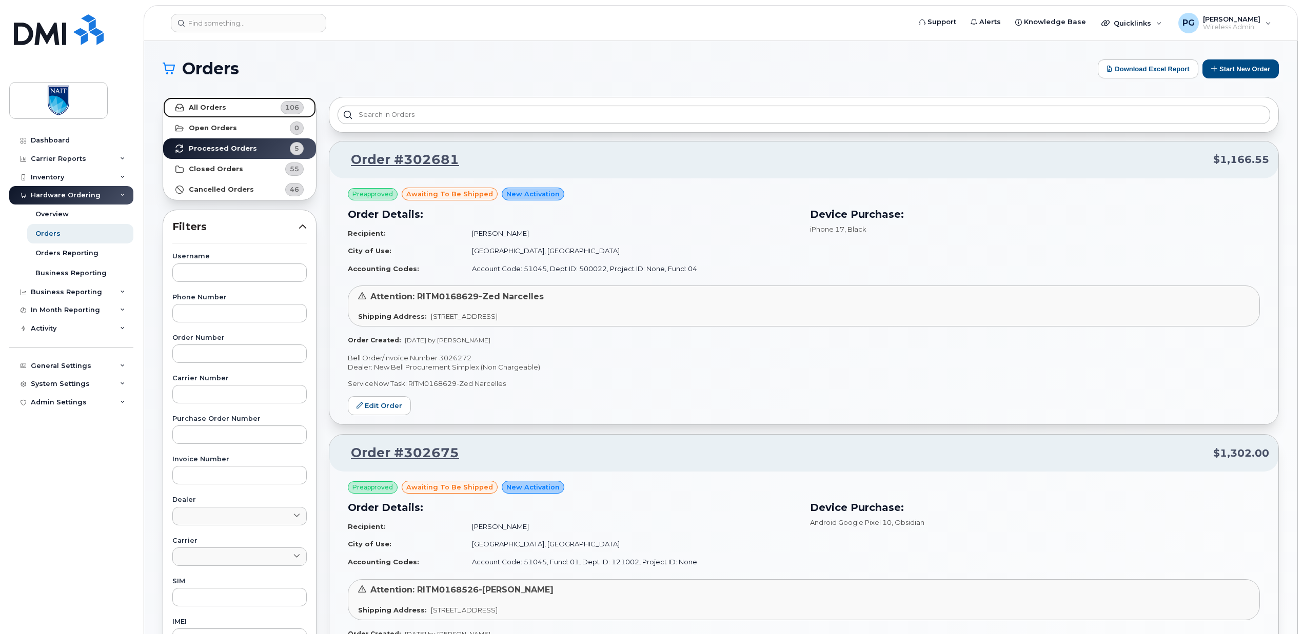
click at [209, 110] on strong "All Orders" at bounding box center [207, 108] width 37 height 8
click at [56, 177] on div "Inventory" at bounding box center [47, 177] width 33 height 8
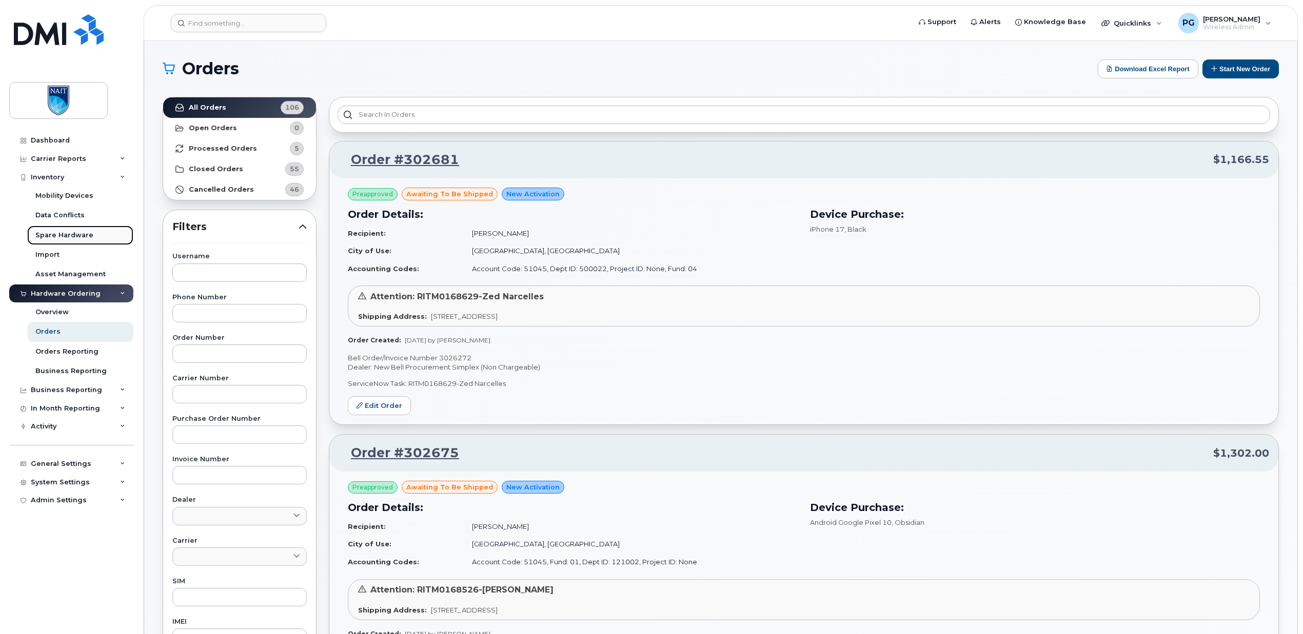
click at [50, 236] on div "Spare Hardware" at bounding box center [64, 235] width 58 height 9
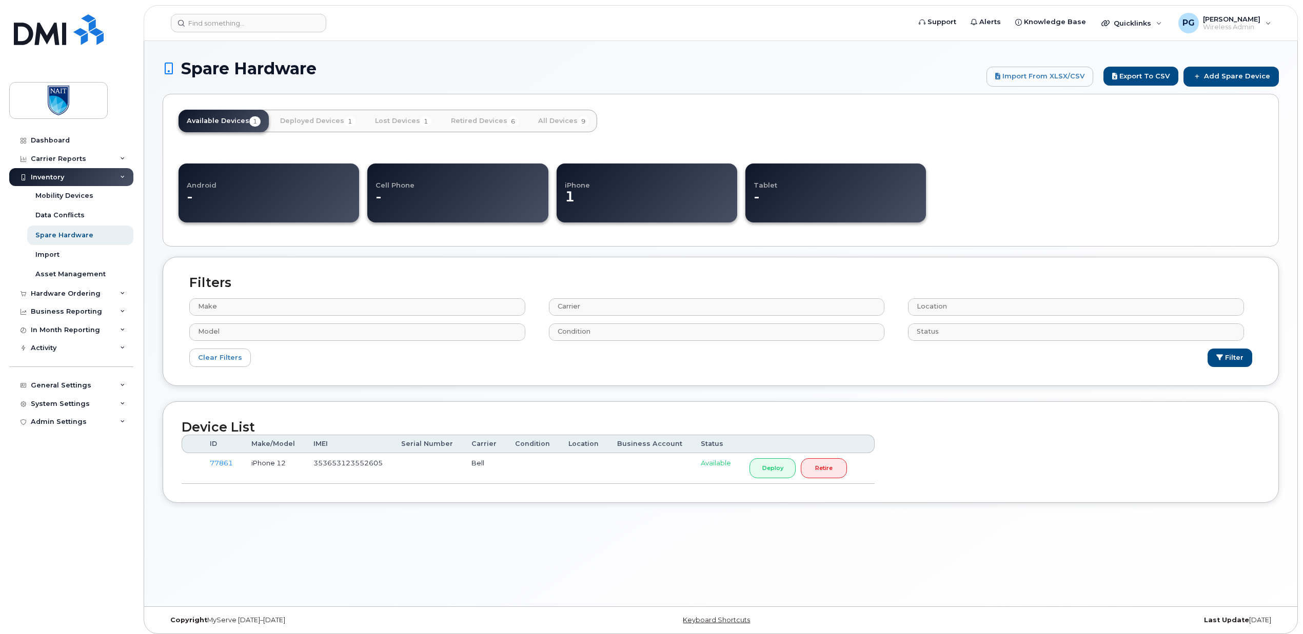
select select
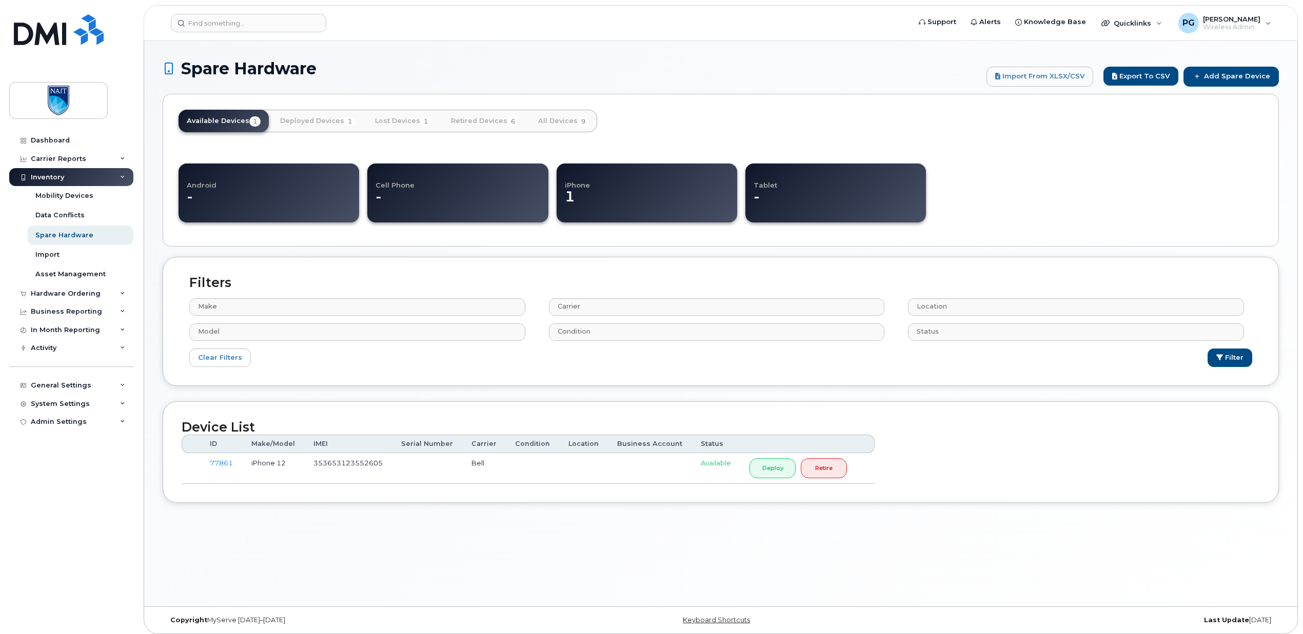
select select
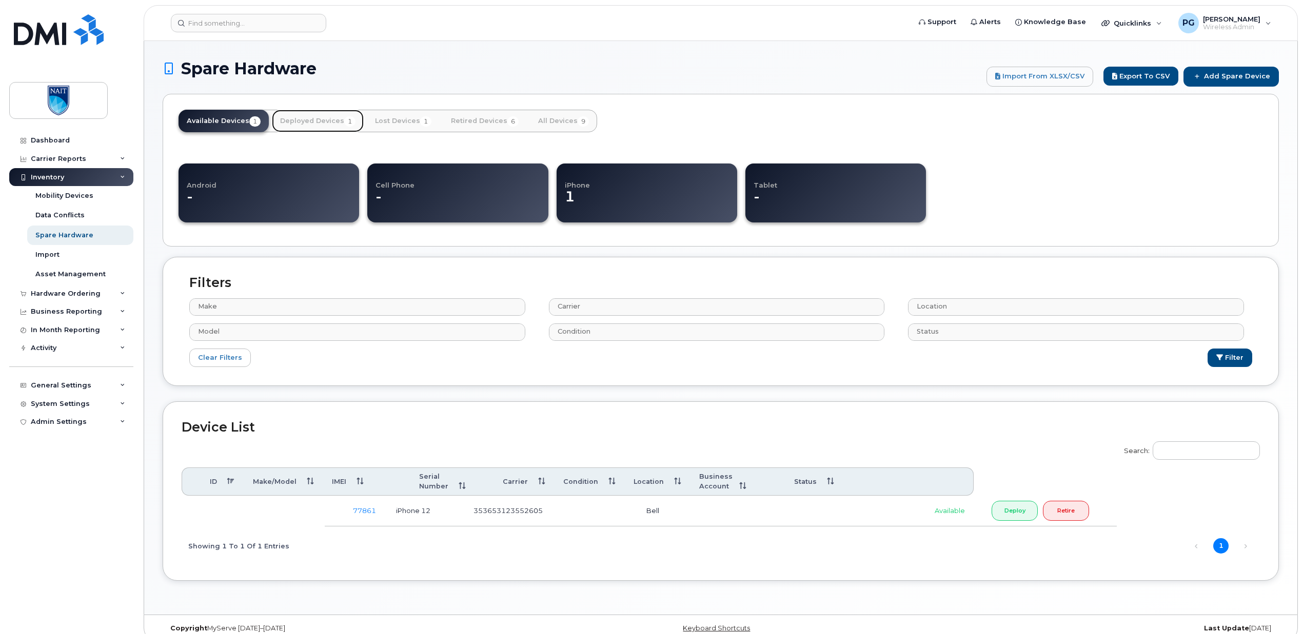
click at [307, 122] on link "Deployed Devices 1" at bounding box center [318, 121] width 92 height 23
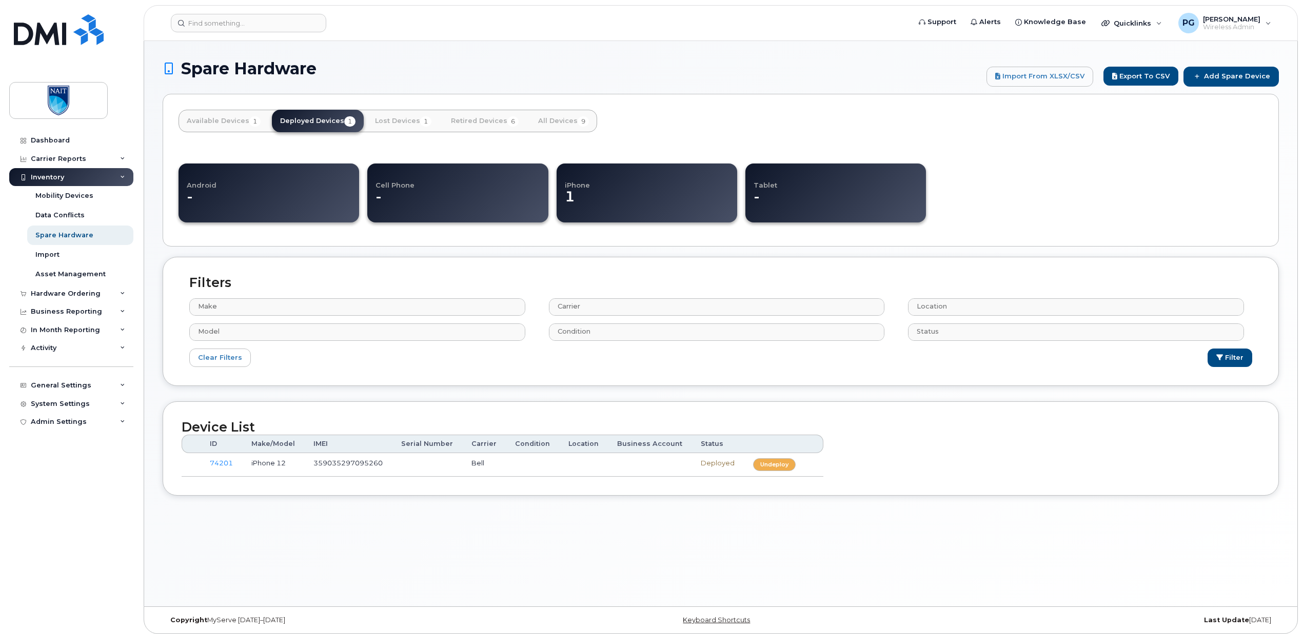
select select
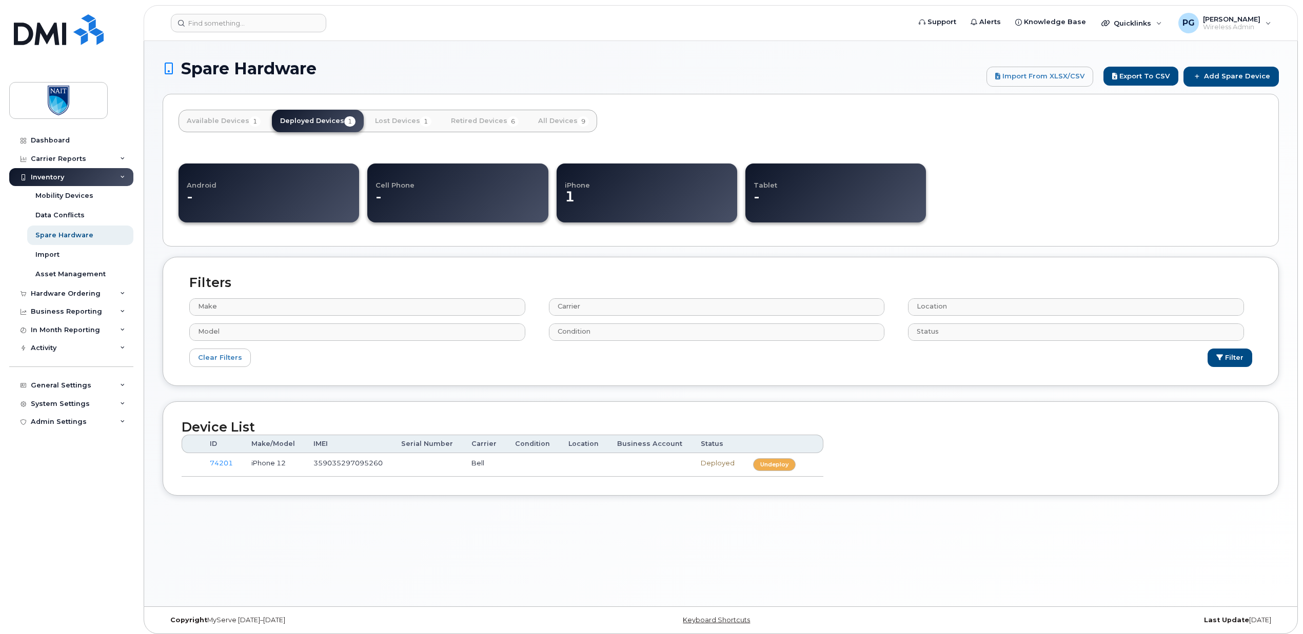
select select
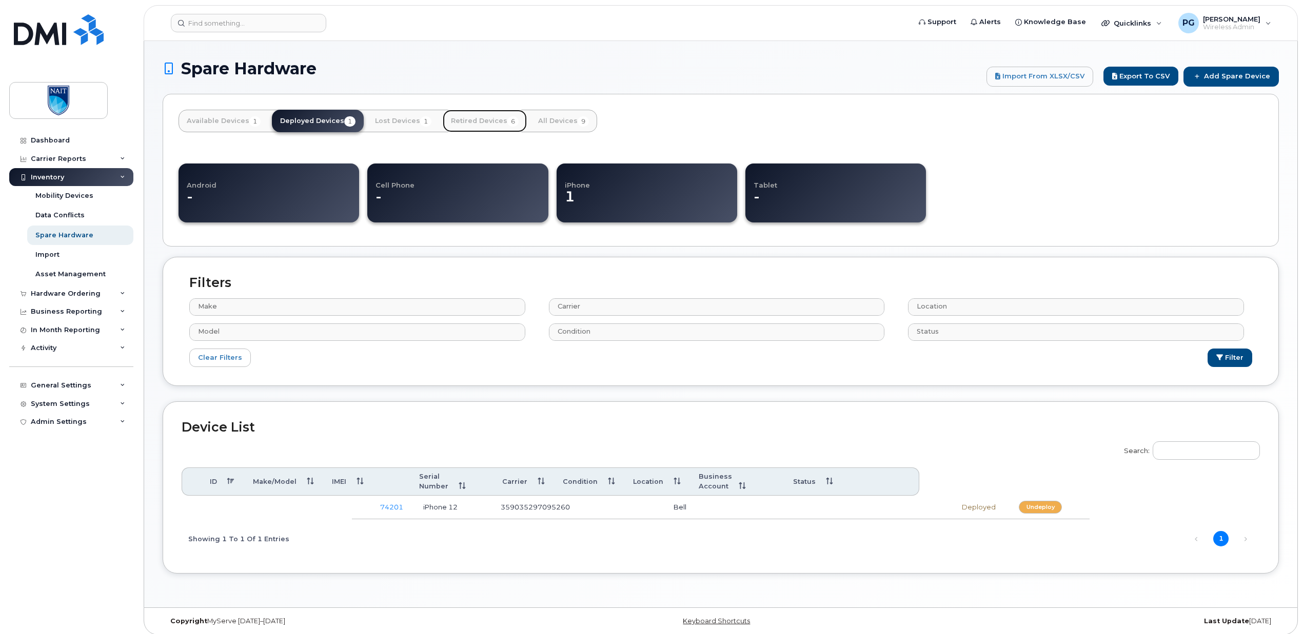
click at [475, 122] on link "Retired Devices 6" at bounding box center [485, 121] width 84 height 23
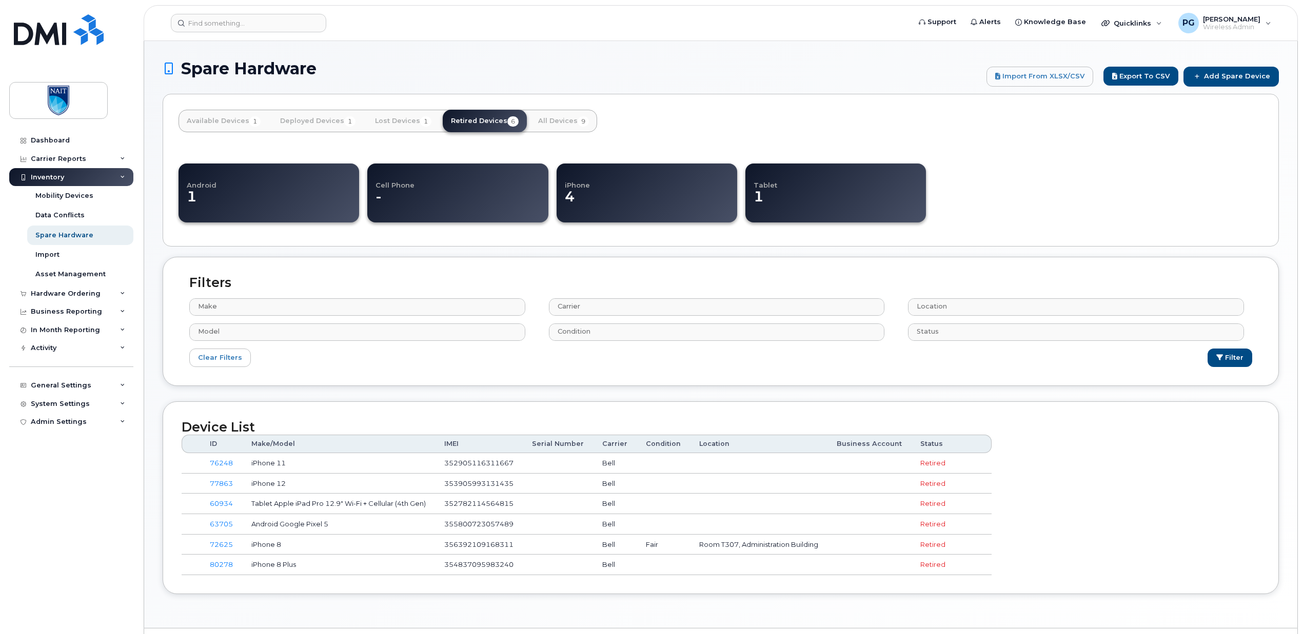
select select
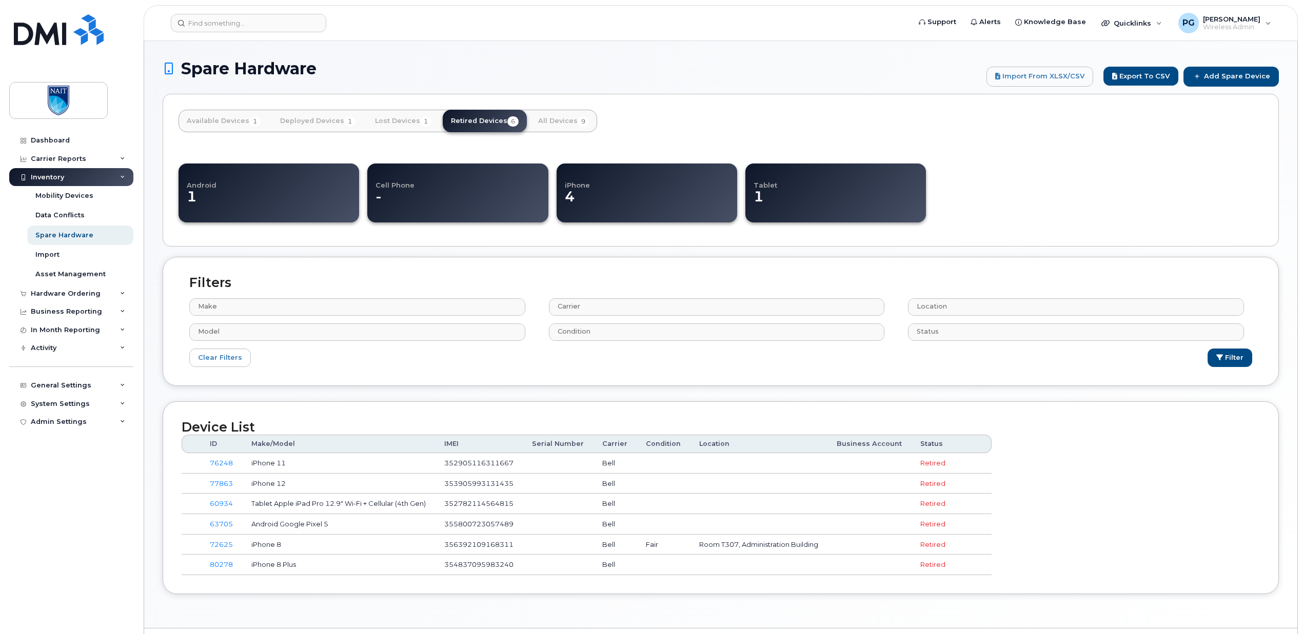
select select
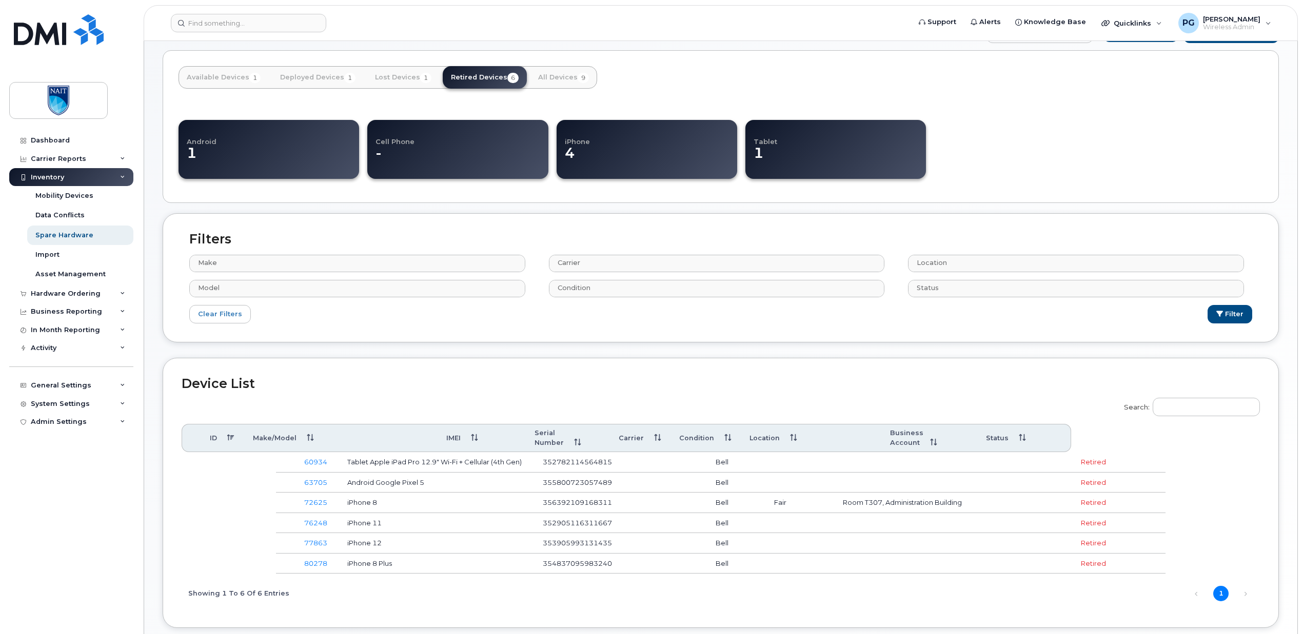
scroll to position [44, 0]
click at [51, 295] on div "Hardware Ordering" at bounding box center [66, 294] width 70 height 8
click at [54, 333] on div "Orders" at bounding box center [47, 331] width 25 height 9
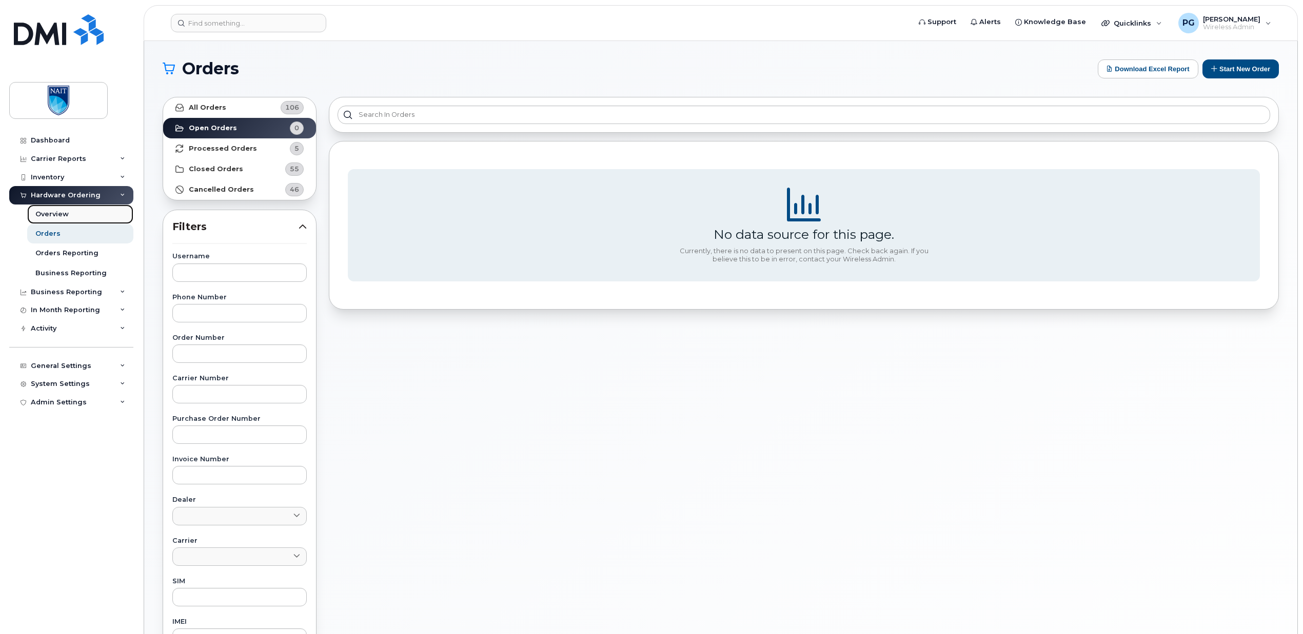
click at [77, 214] on link "Overview" at bounding box center [80, 214] width 106 height 19
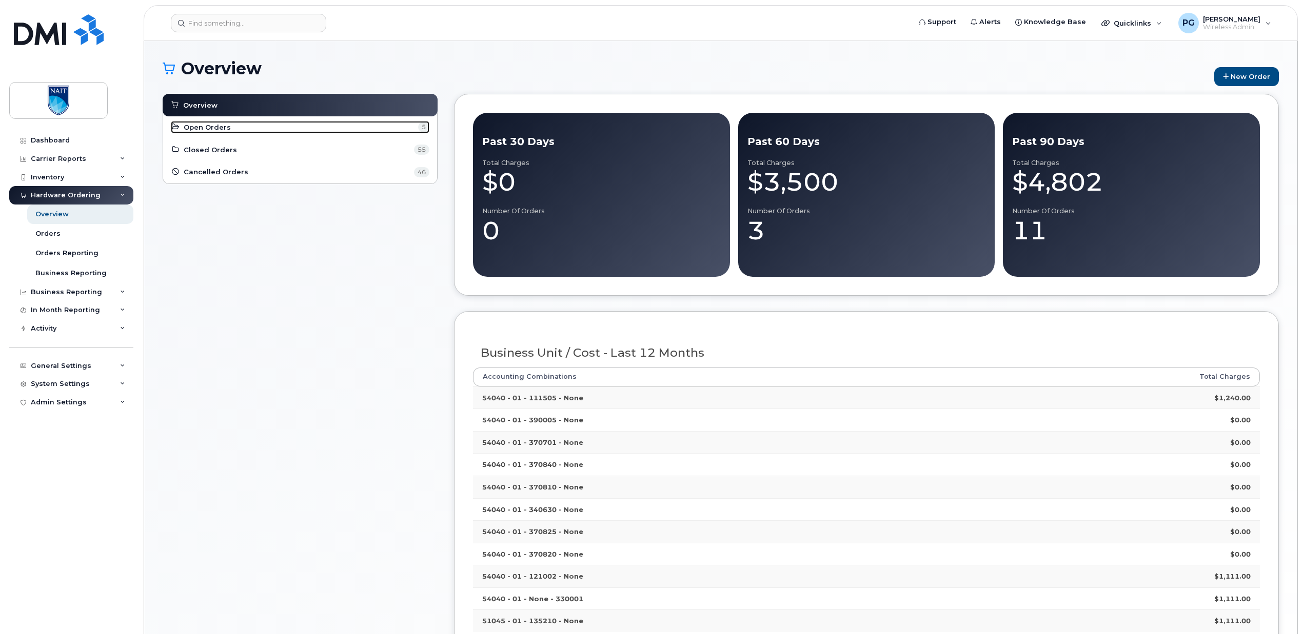
click at [247, 123] on link "Open Orders 5" at bounding box center [300, 127] width 259 height 12
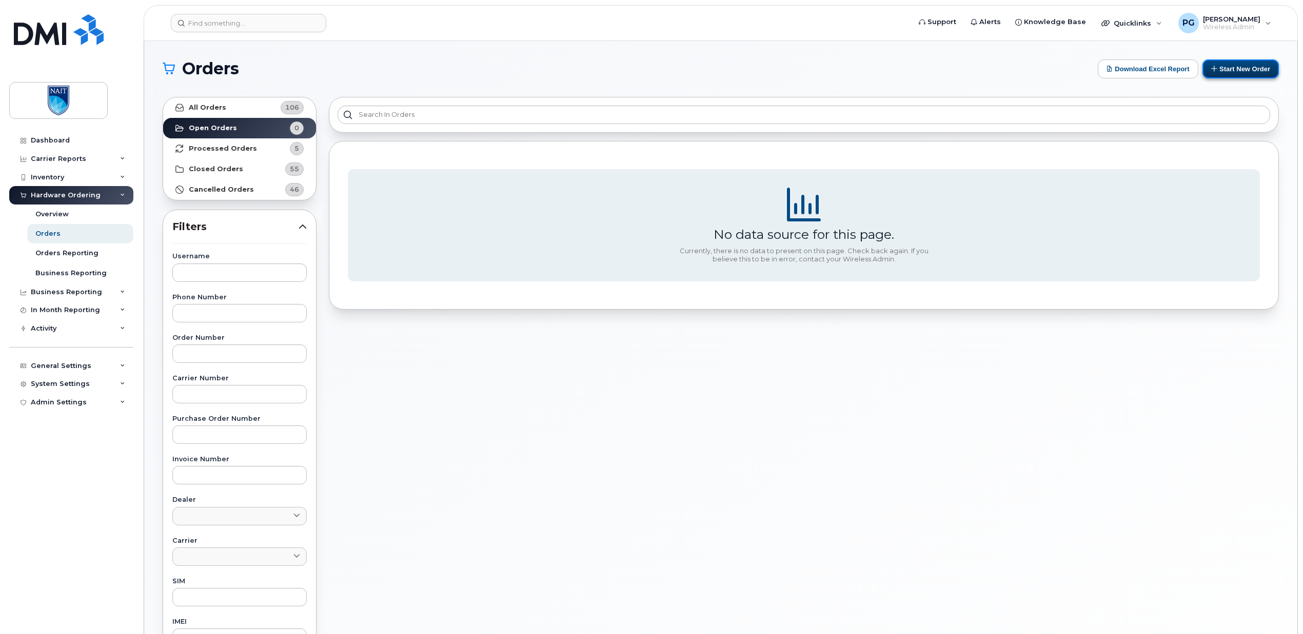
click at [1246, 69] on button "Start New Order" at bounding box center [1240, 68] width 76 height 19
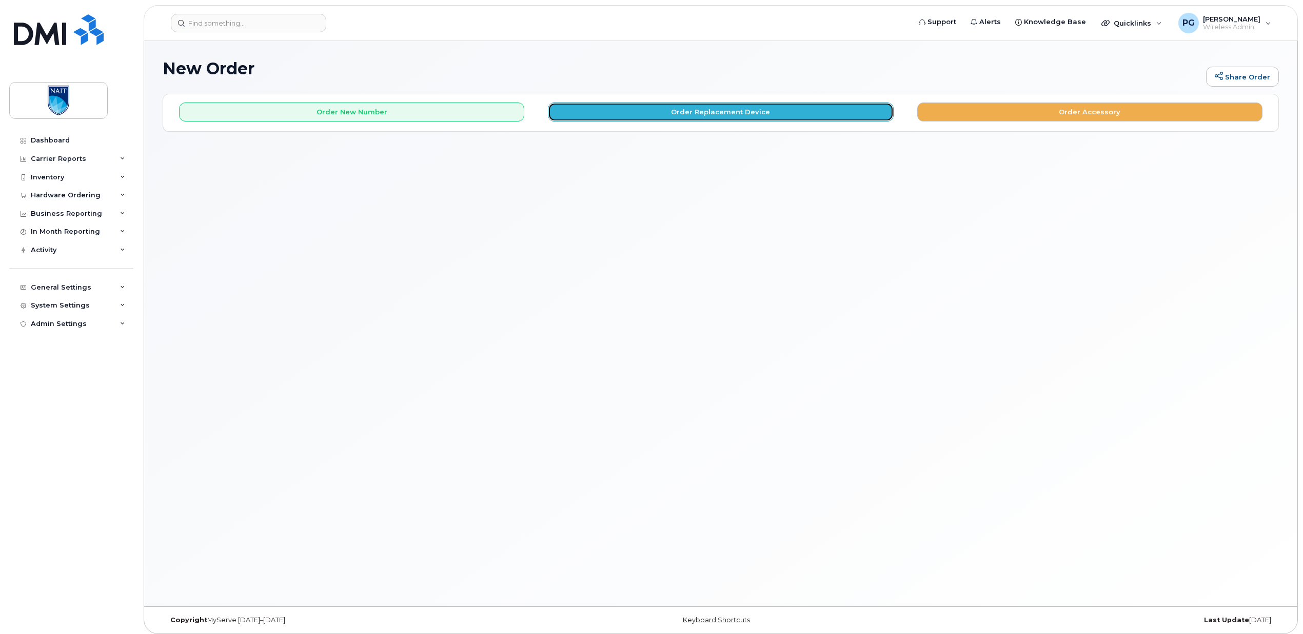
click at [732, 116] on button "Order Replacement Device" at bounding box center [720, 112] width 345 height 19
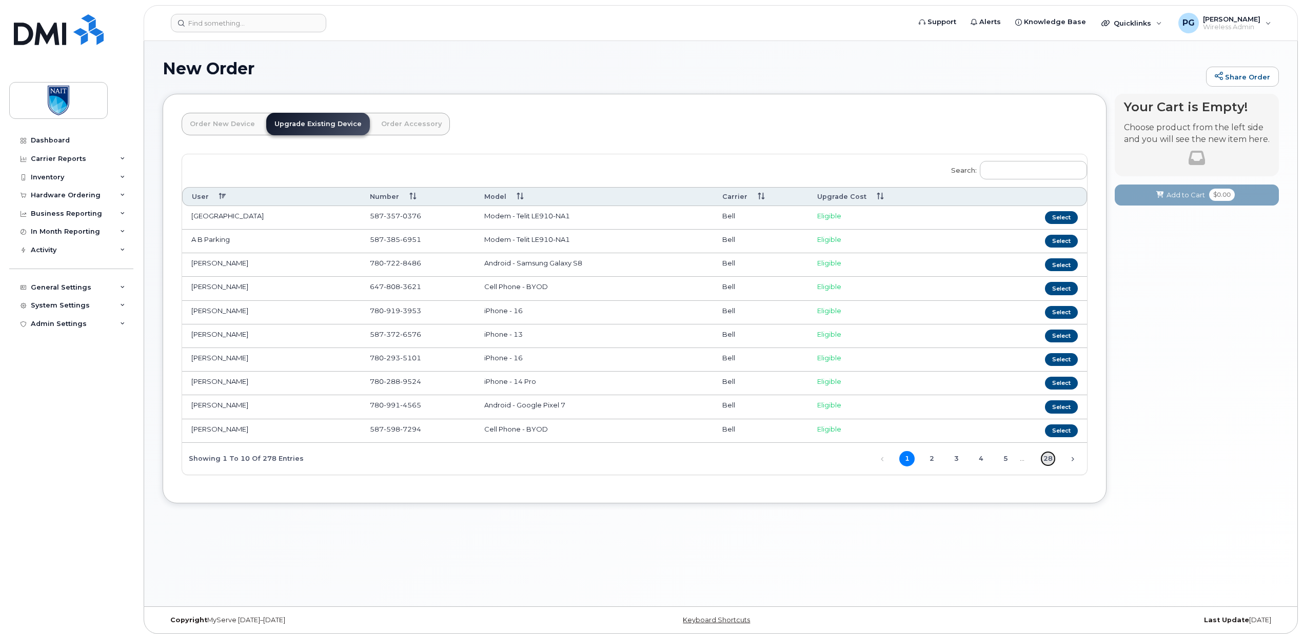
click at [1050, 464] on link "28" at bounding box center [1047, 458] width 15 height 15
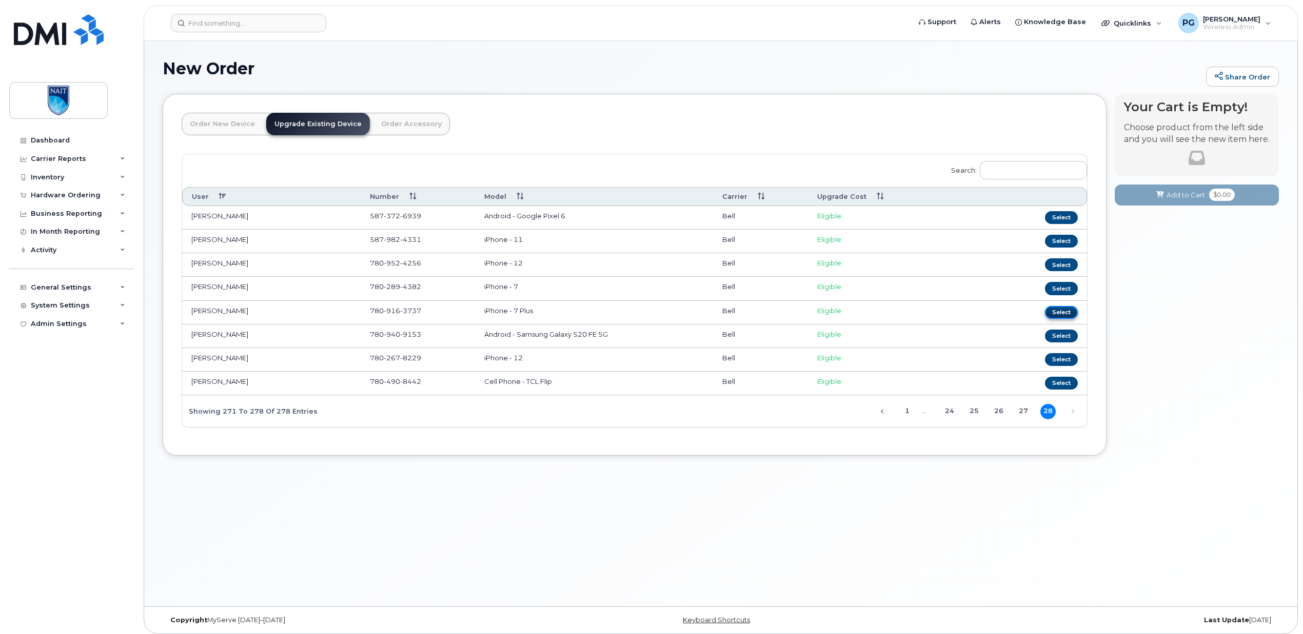
click at [1053, 311] on button "Select" at bounding box center [1061, 312] width 33 height 13
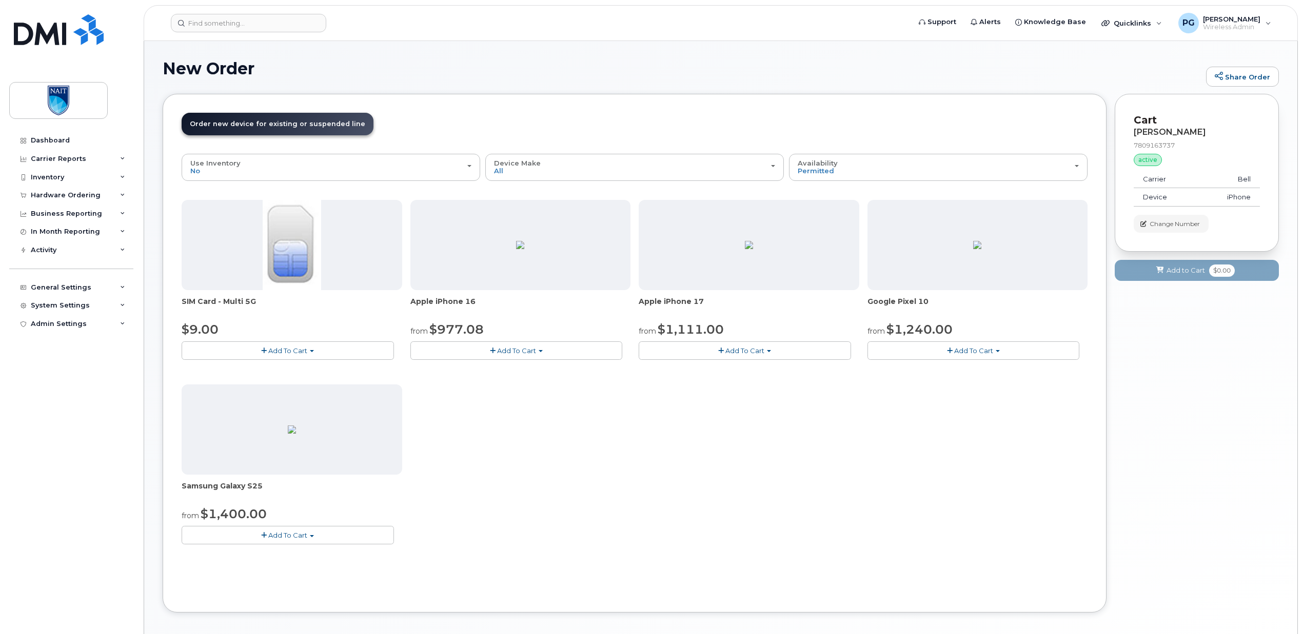
click at [539, 352] on button "Add To Cart" at bounding box center [516, 351] width 212 height 18
click at [512, 383] on link "$977.08 - Outright purchase (128GB model)" at bounding box center [498, 382] width 170 height 13
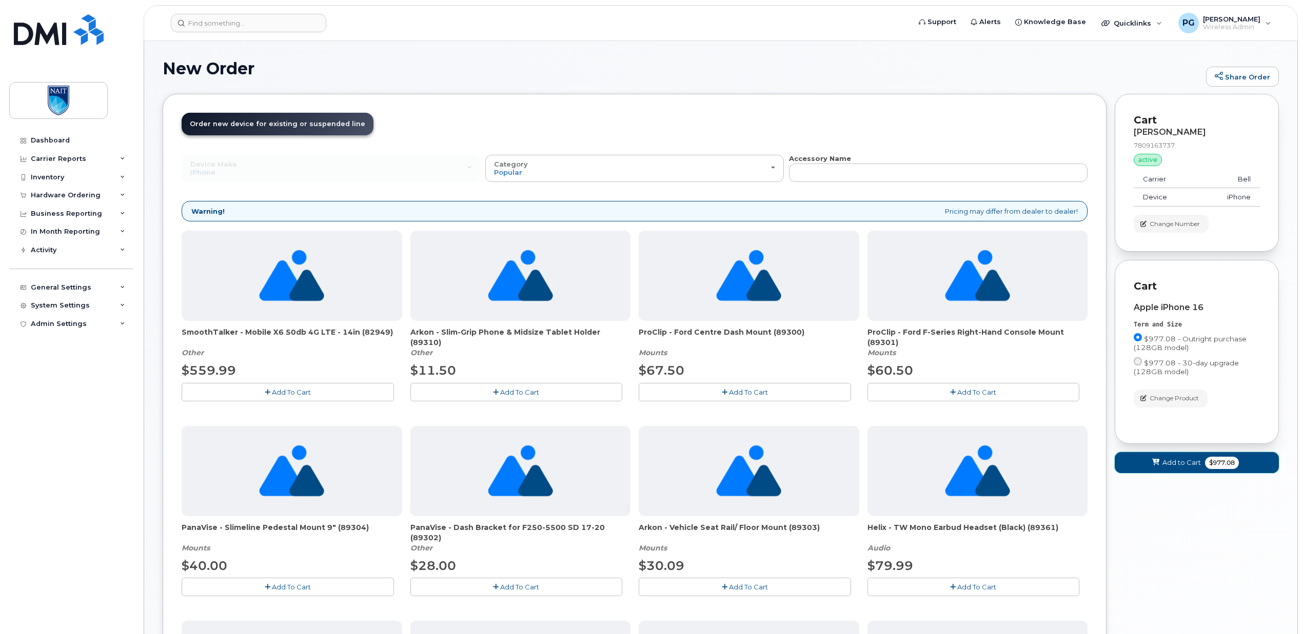
click at [1175, 465] on span "Add to Cart" at bounding box center [1181, 463] width 38 height 10
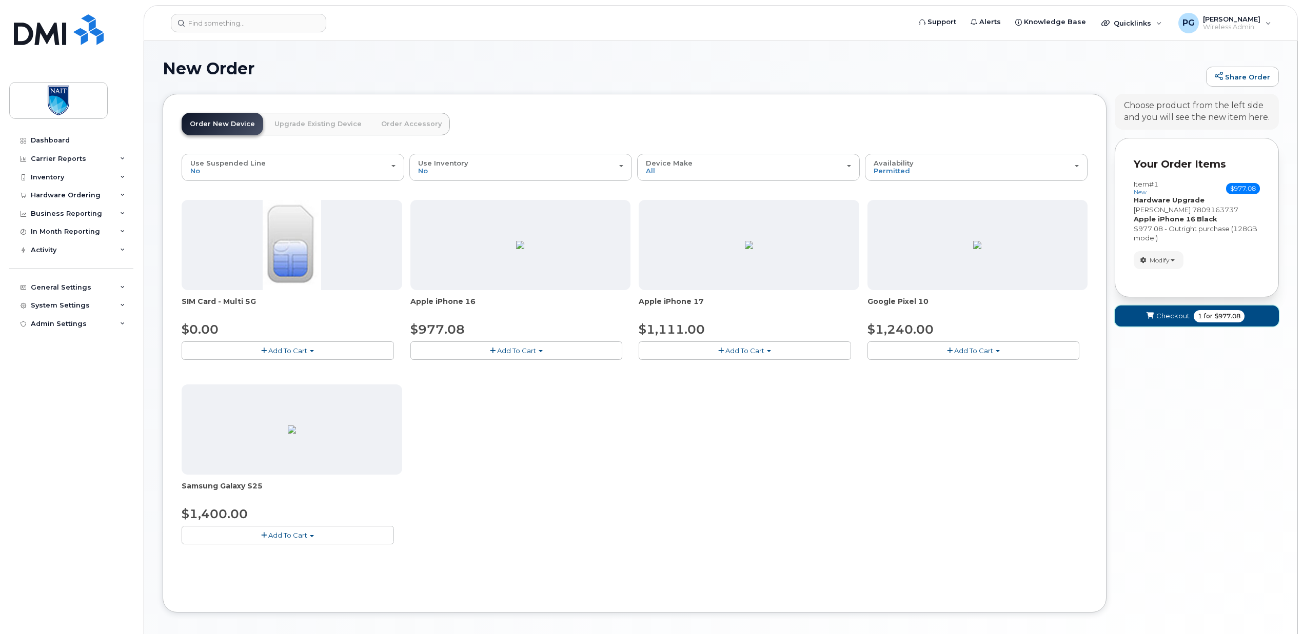
click at [1168, 320] on span "Checkout" at bounding box center [1172, 316] width 33 height 10
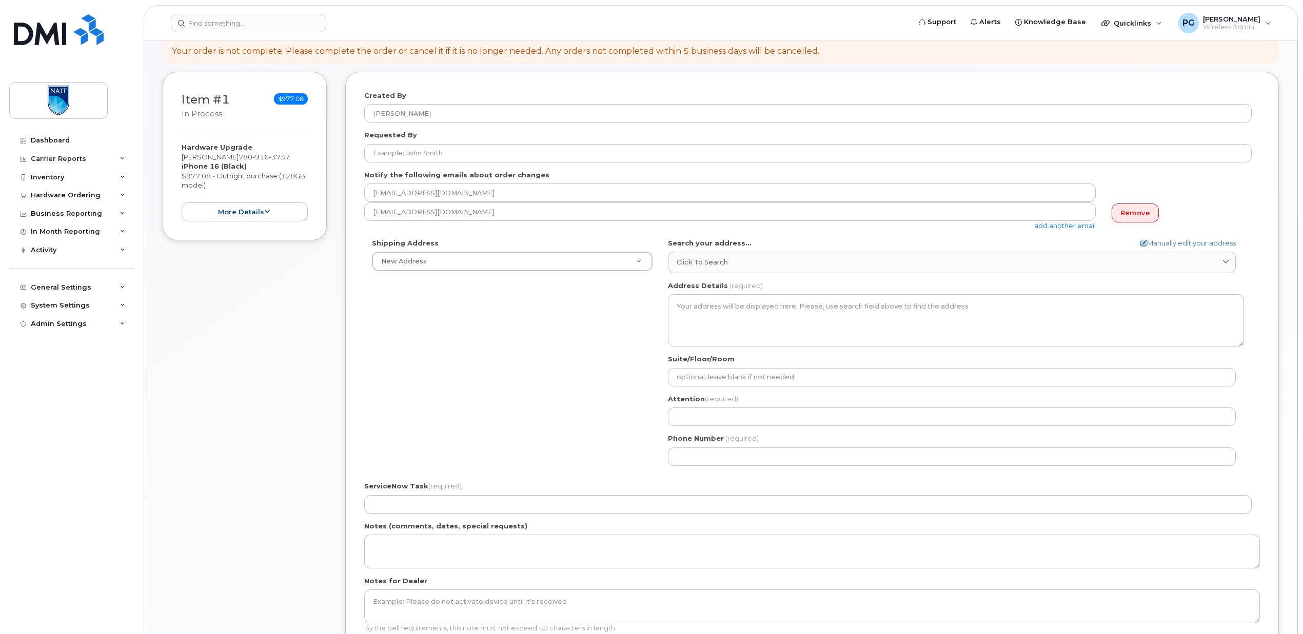
scroll to position [134, 0]
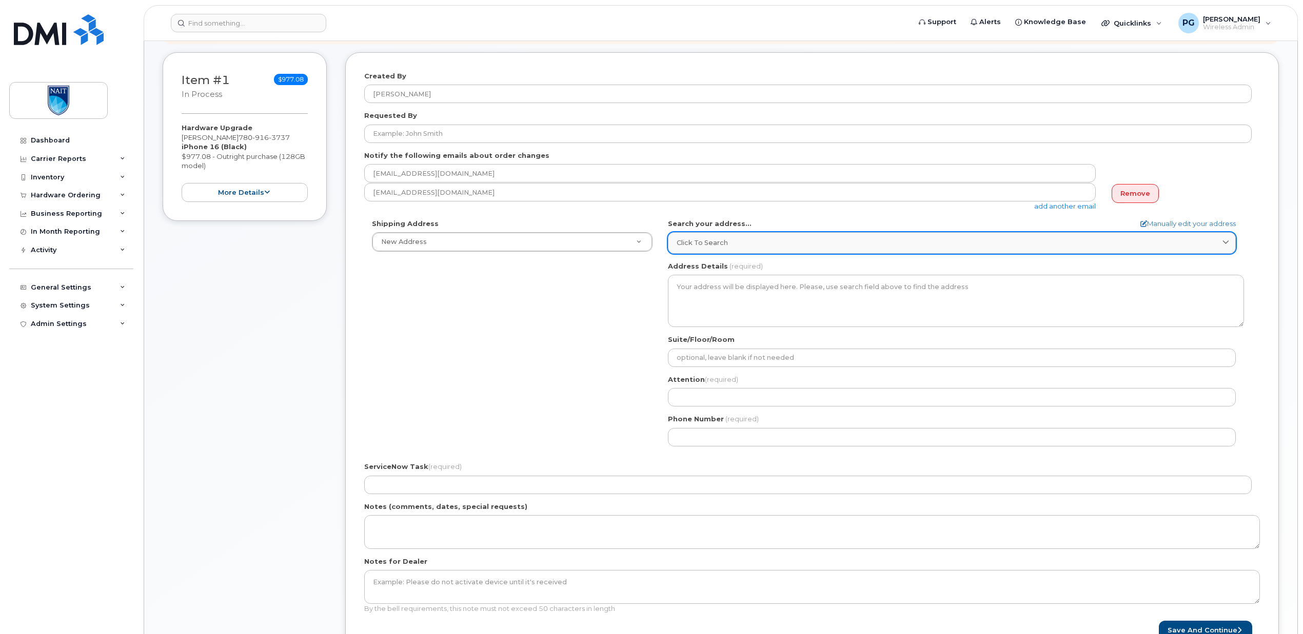
click at [709, 237] on link "Click to search" at bounding box center [952, 242] width 568 height 21
click at [672, 242] on link "Click to search" at bounding box center [952, 242] width 568 height 21
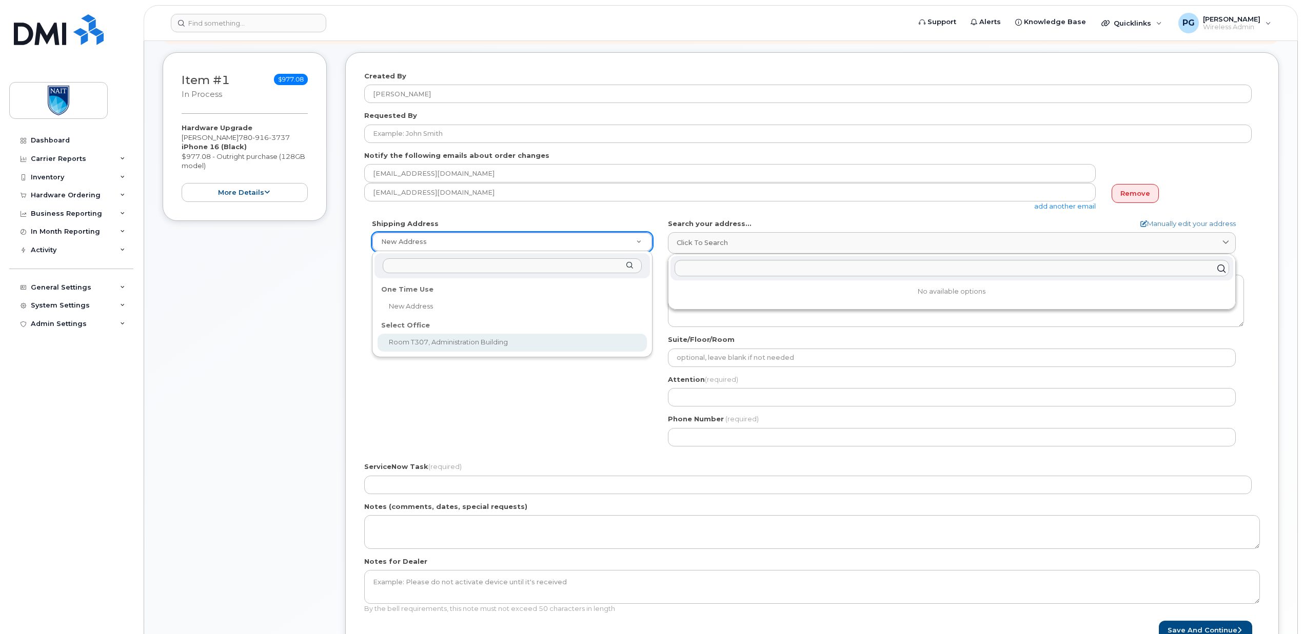
select select
type textarea "11762 106 St NW Edmonton Alberta T5G 2R1"
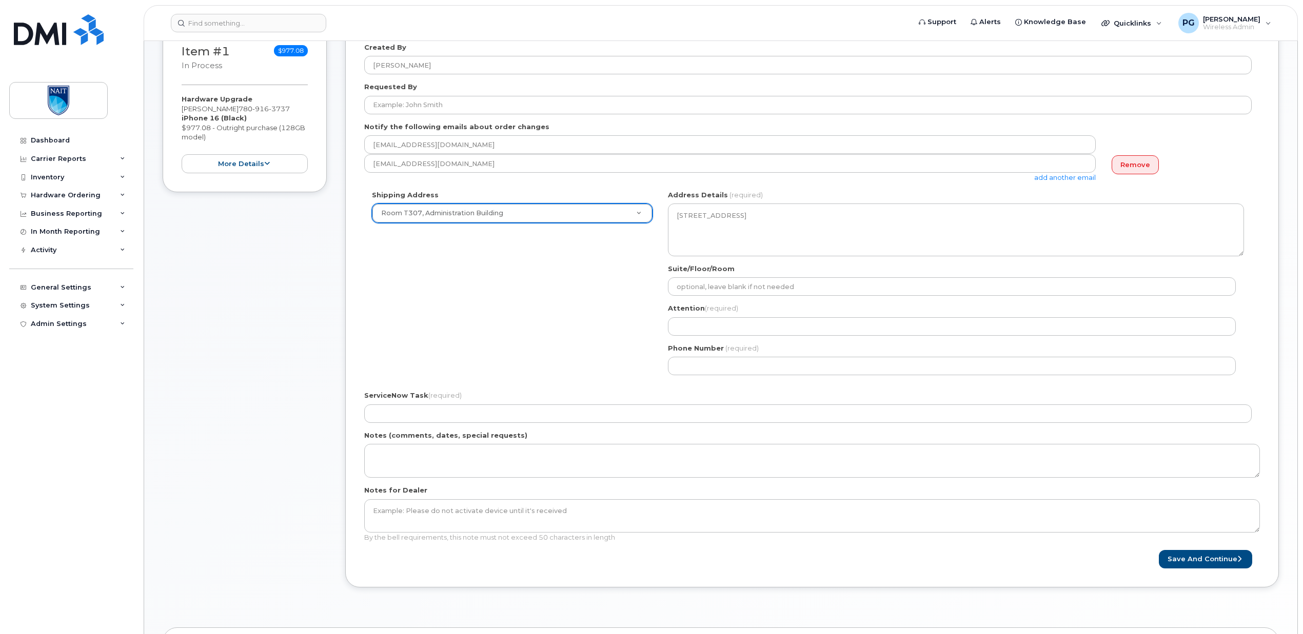
scroll to position [211, 0]
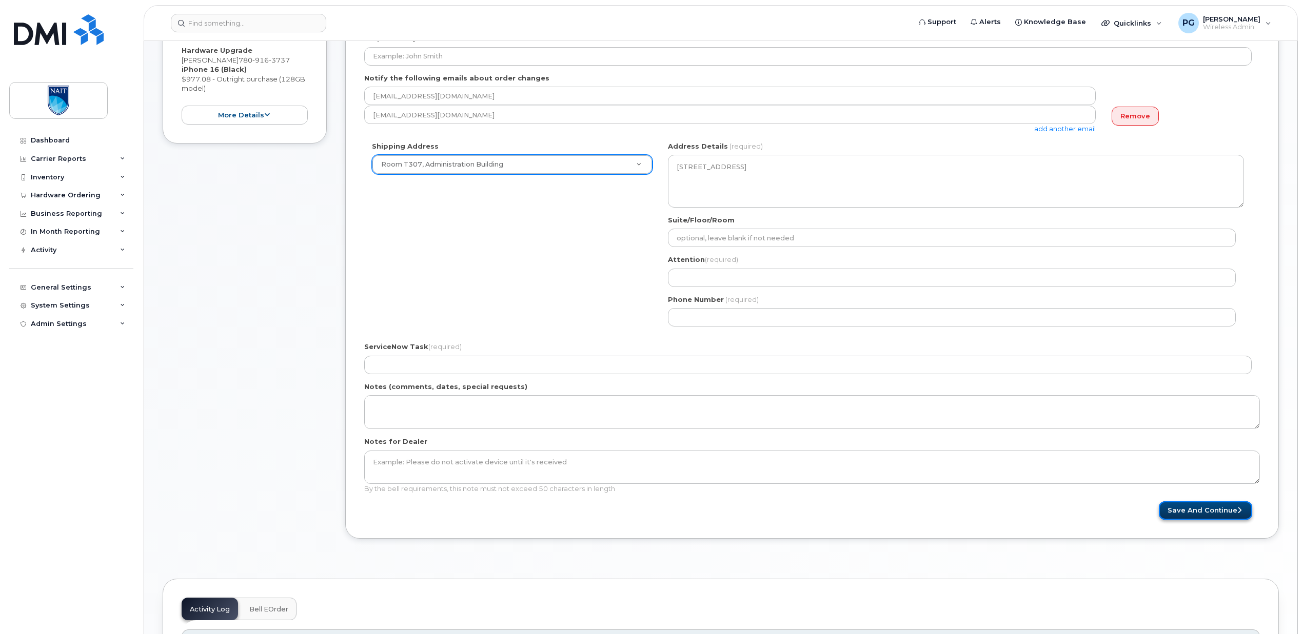
click at [1198, 513] on button "Save and Continue" at bounding box center [1205, 511] width 93 height 19
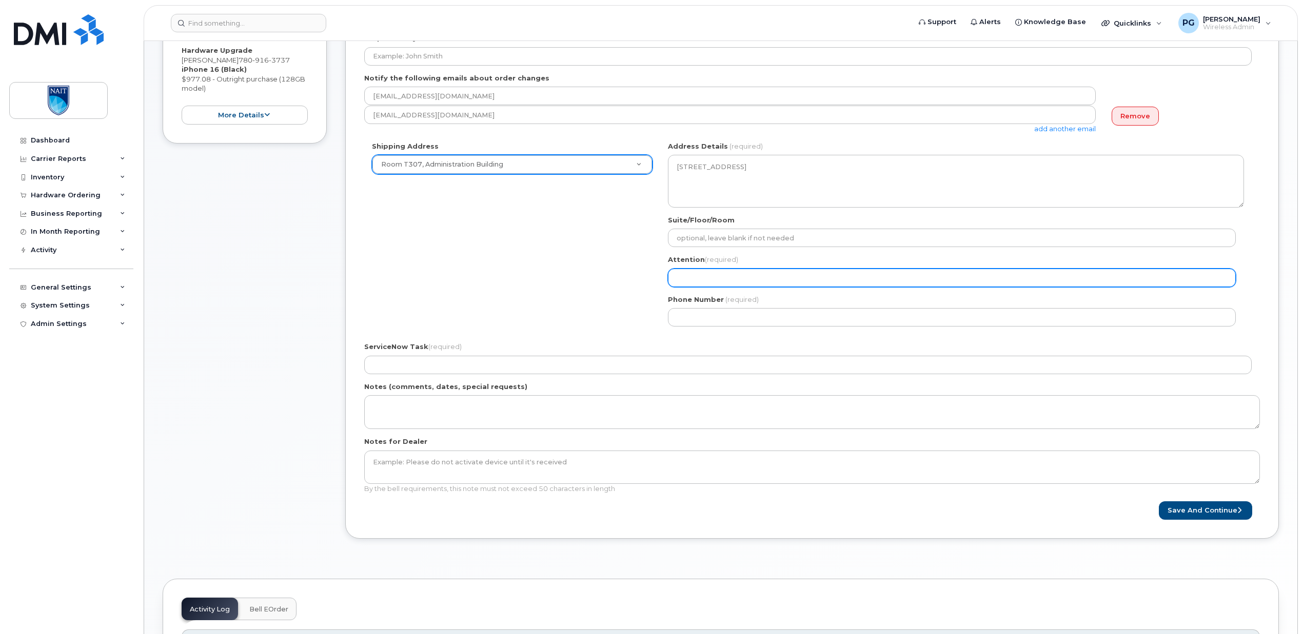
click at [735, 271] on input "Attention (required)" at bounding box center [952, 278] width 568 height 18
type input "[PERSON_NAME]"
select select
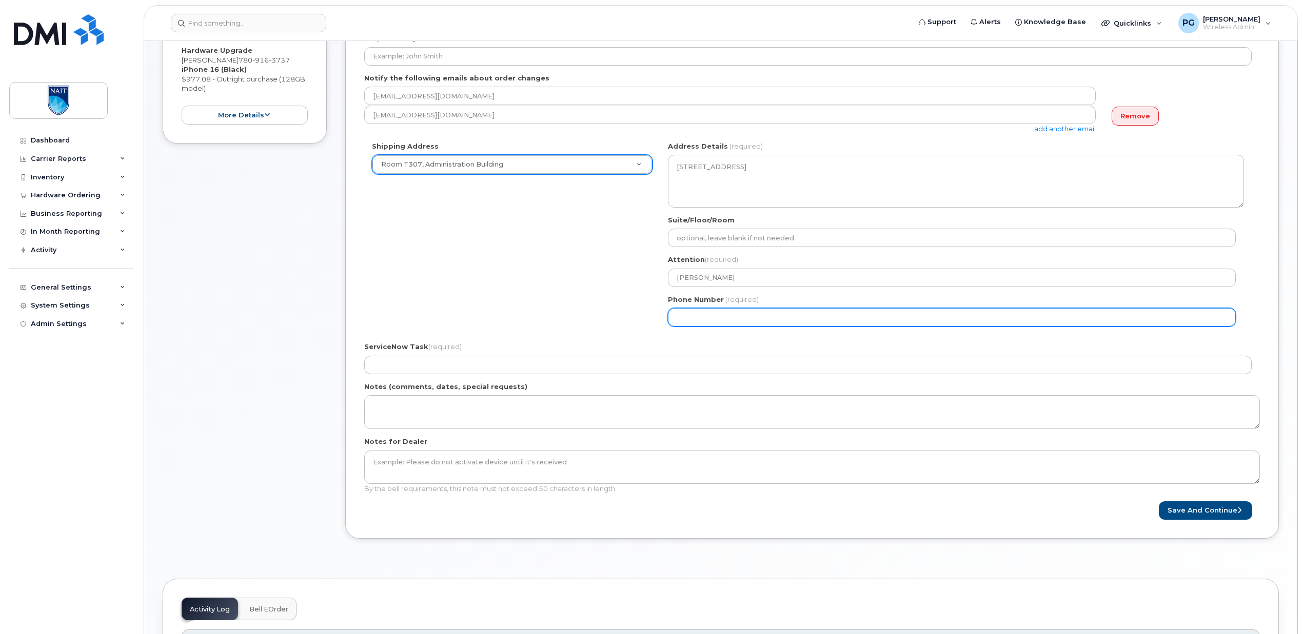
click at [739, 315] on input "Phone Number" at bounding box center [952, 317] width 568 height 18
type input "7804717430"
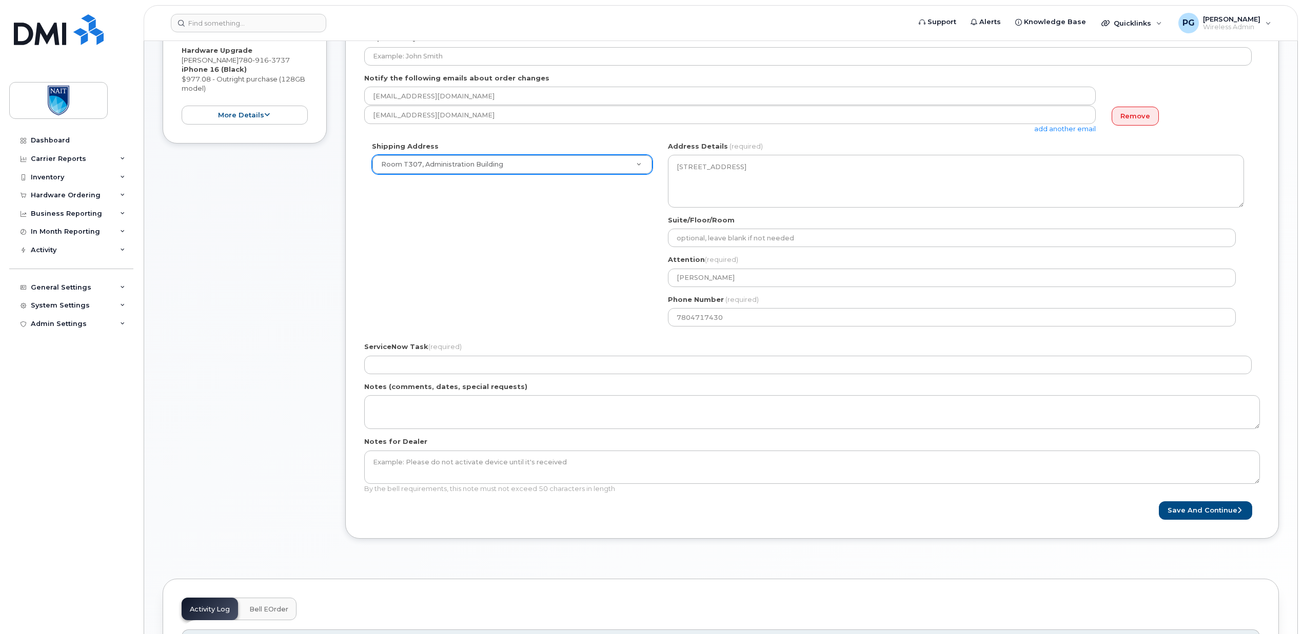
type input "gillisp@nait.ca"
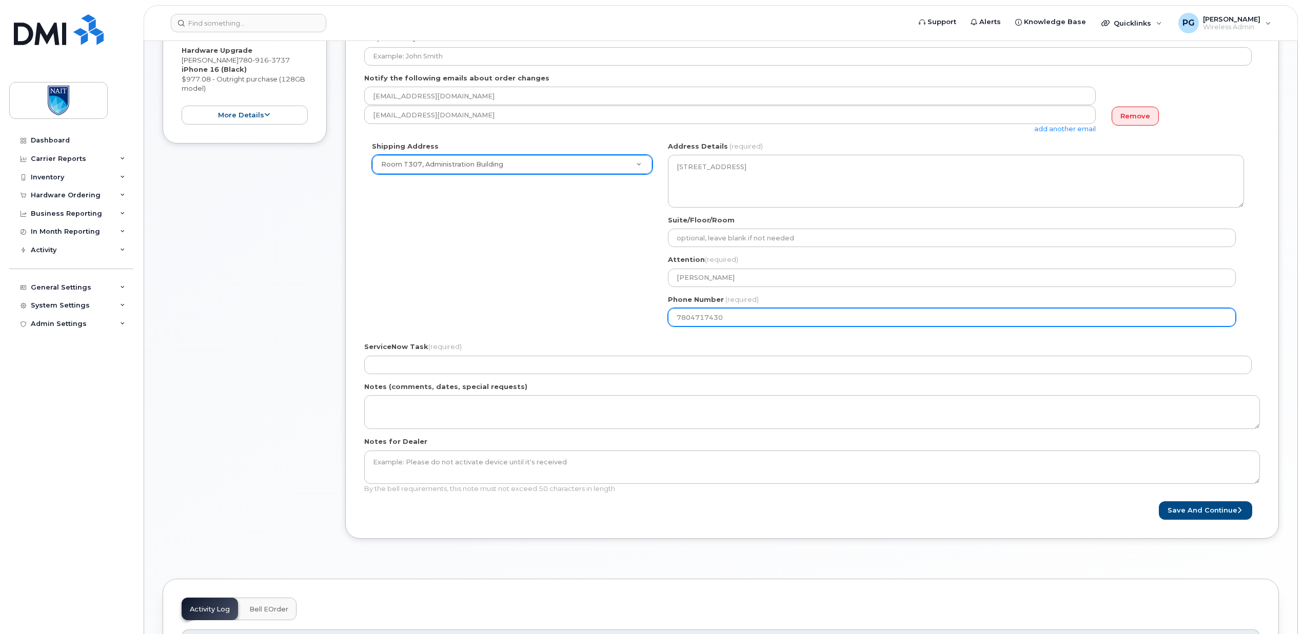
select select
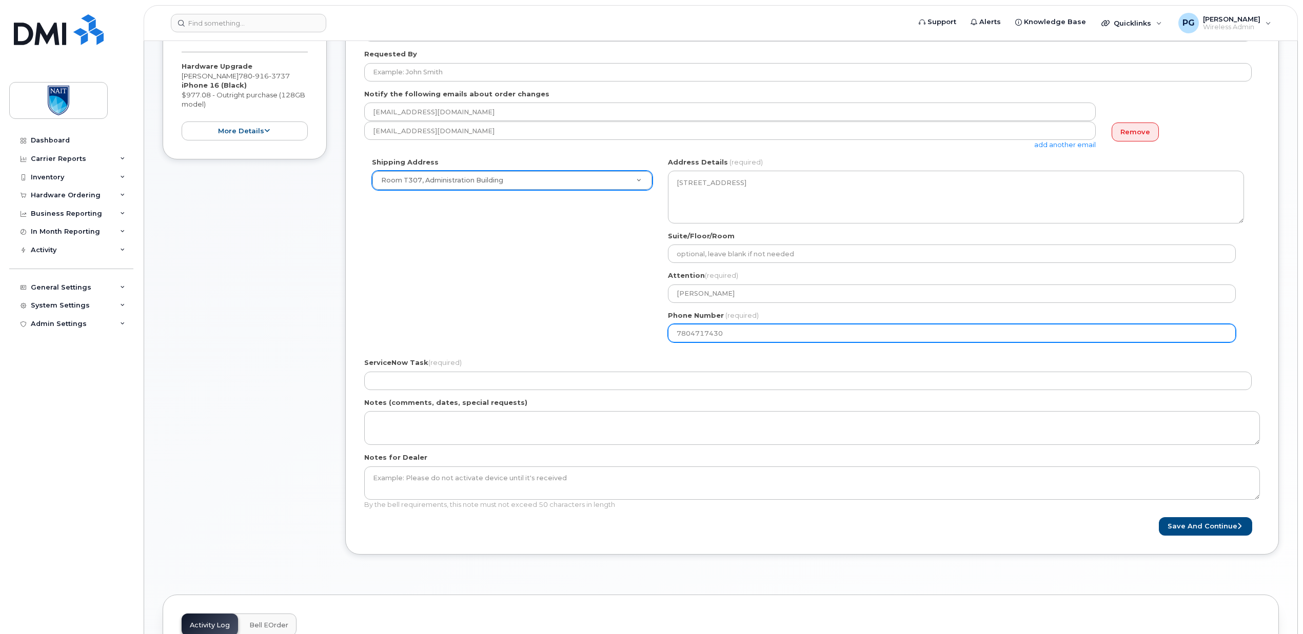
scroll to position [192, 0]
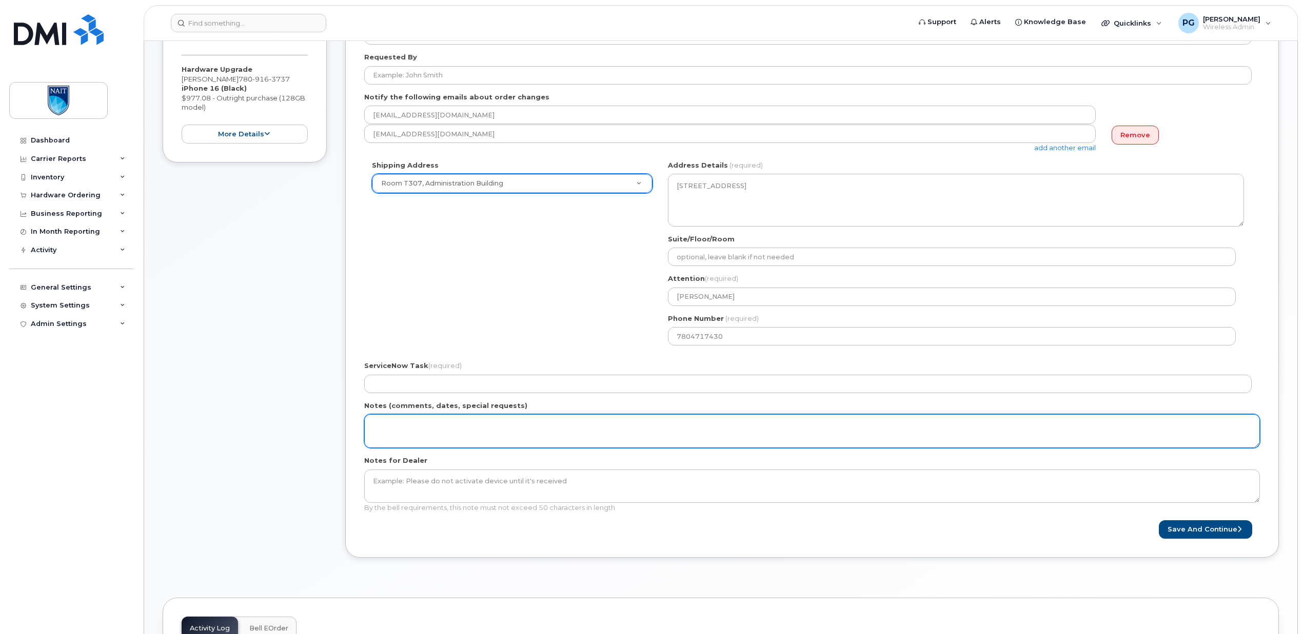
click at [499, 430] on textarea "Notes (comments, dates, special requests)" at bounding box center [812, 431] width 896 height 34
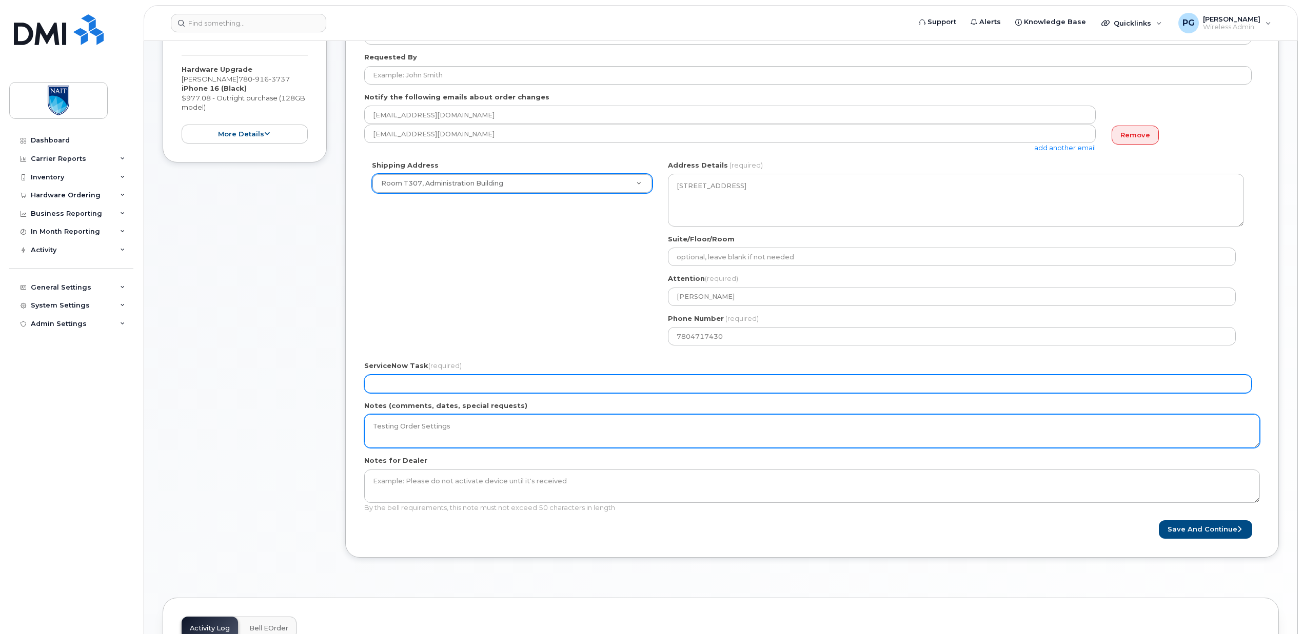
type textarea "Testing Order Settings"
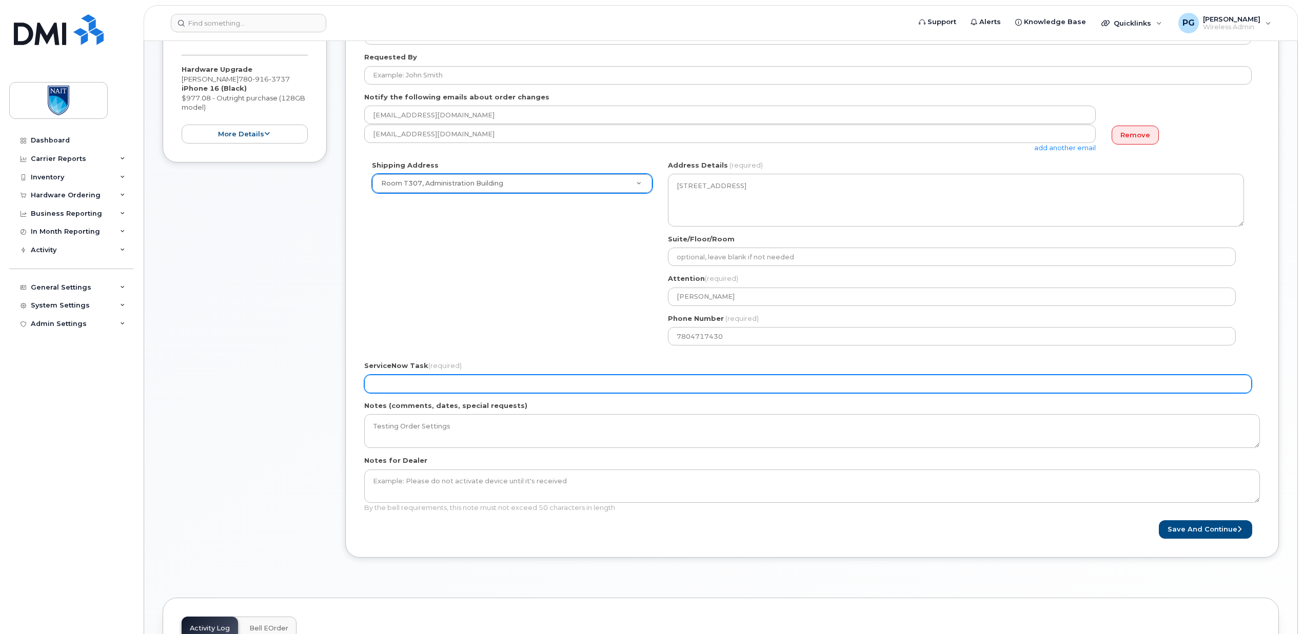
click at [441, 382] on input "ServiceNow Task (required)" at bounding box center [807, 384] width 887 height 18
type input "NA"
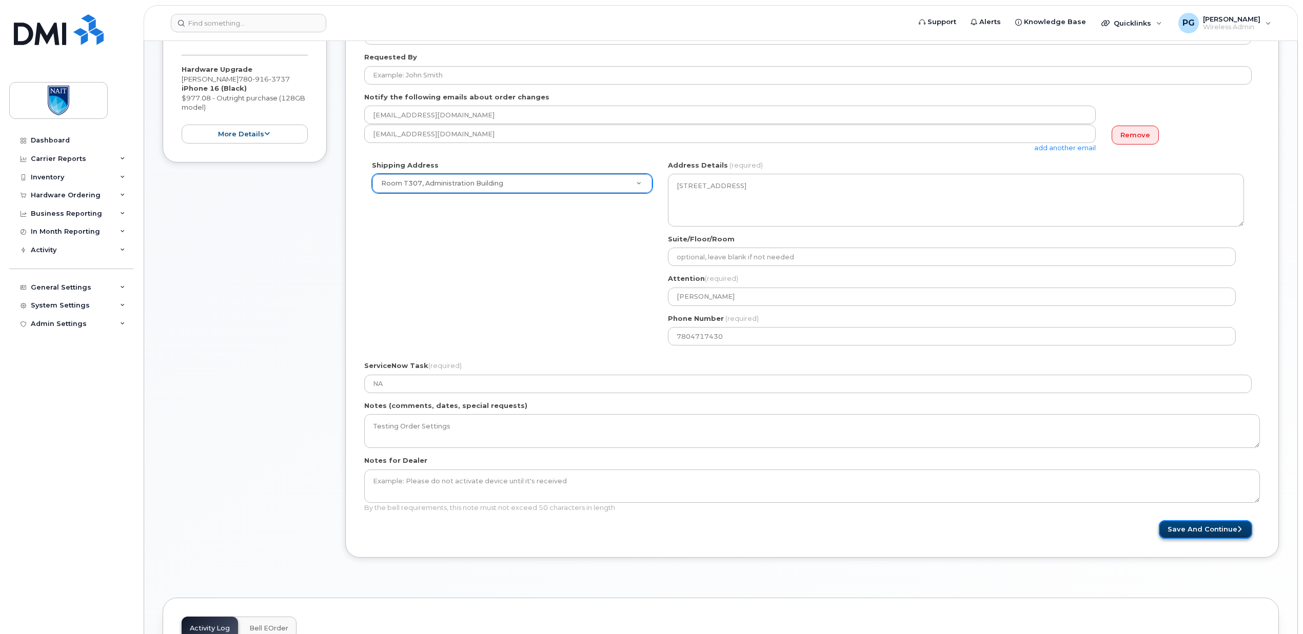
click at [1184, 529] on button "Save and Continue" at bounding box center [1205, 530] width 93 height 19
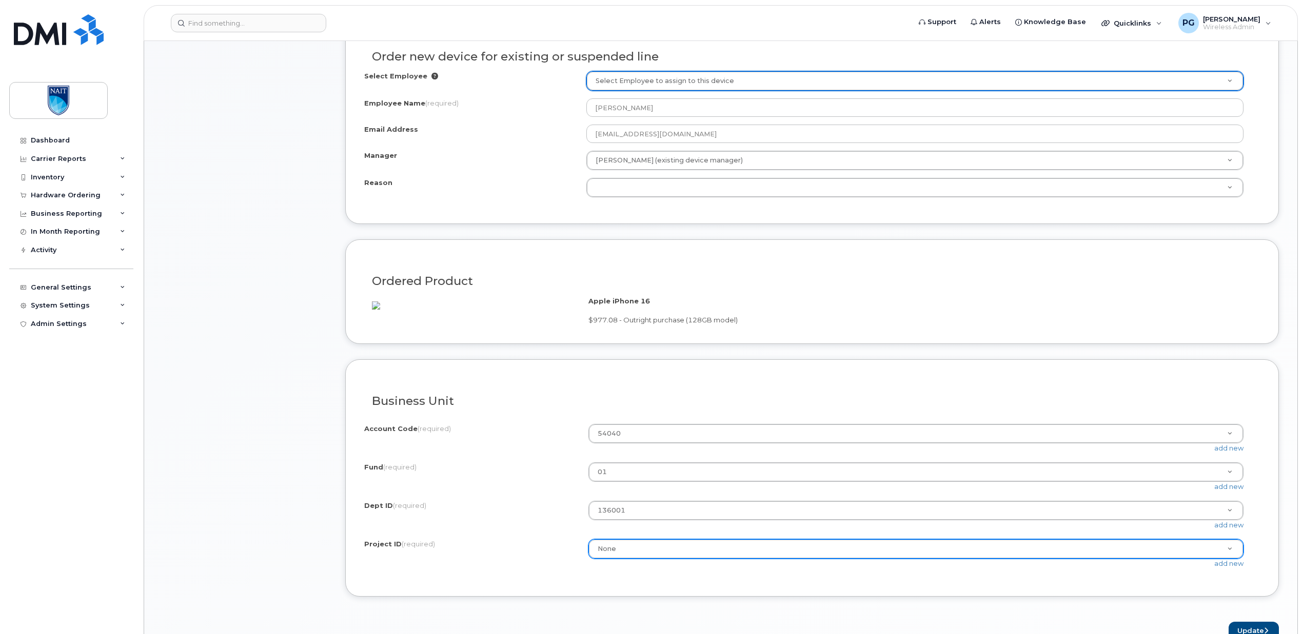
scroll to position [639, 0]
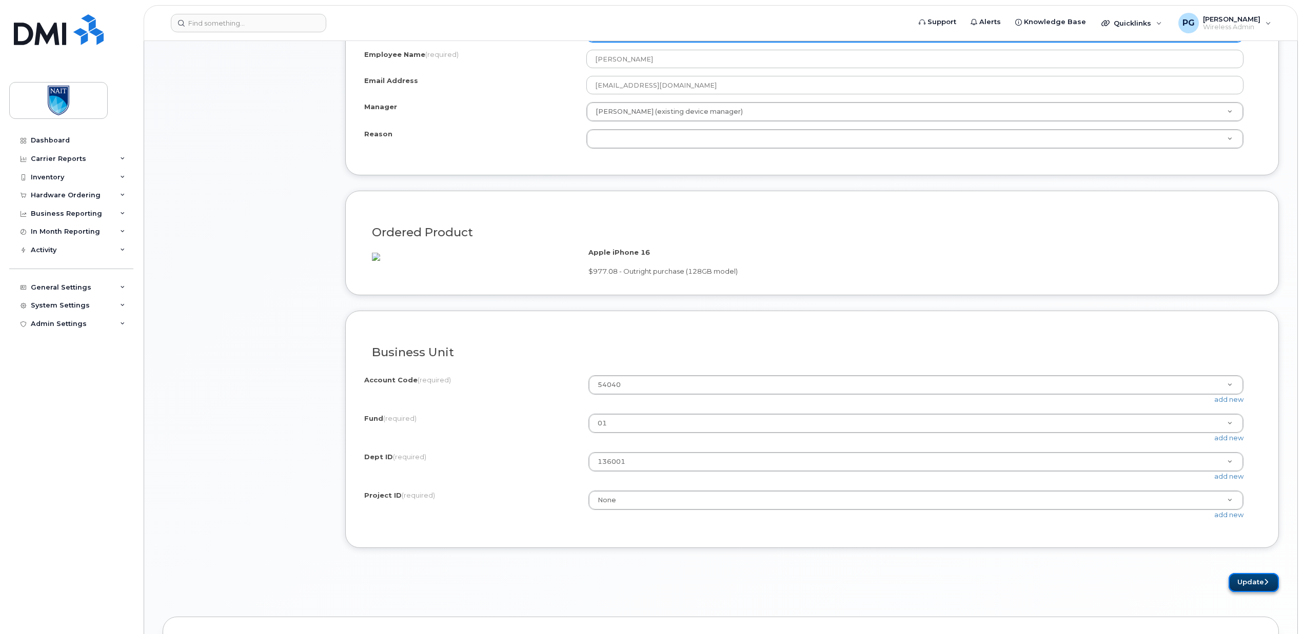
click at [1244, 589] on button "Update" at bounding box center [1253, 582] width 50 height 19
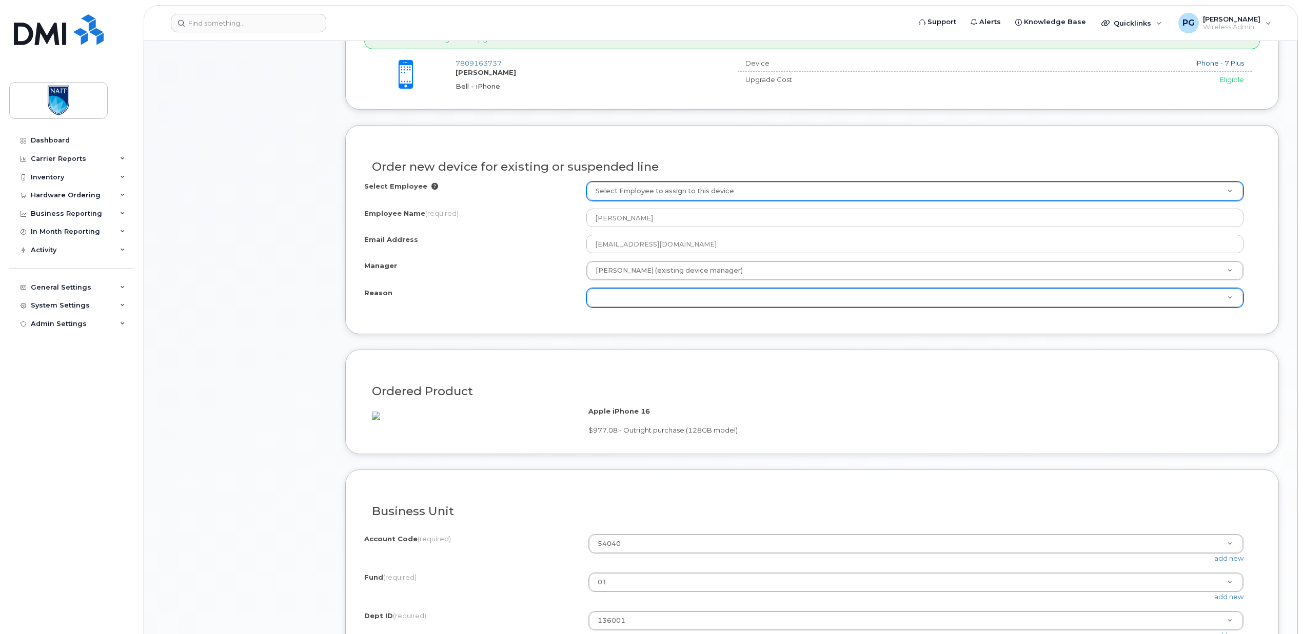
scroll to position [470, 0]
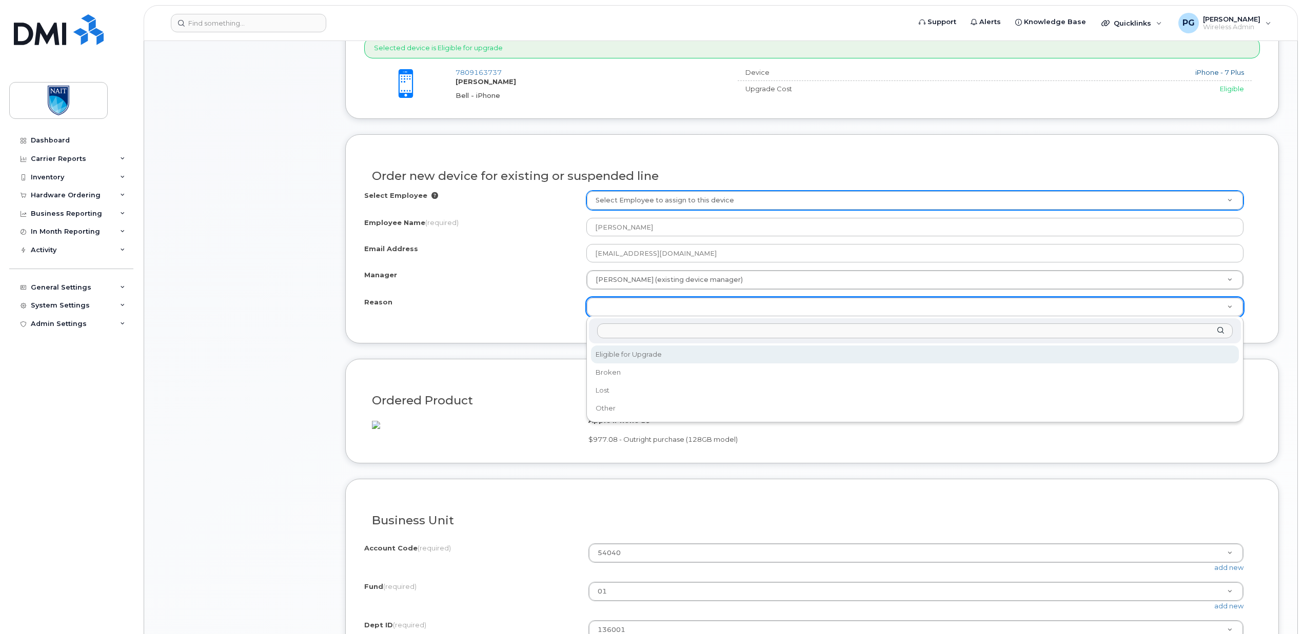
select select "eligible_for_upgrade"
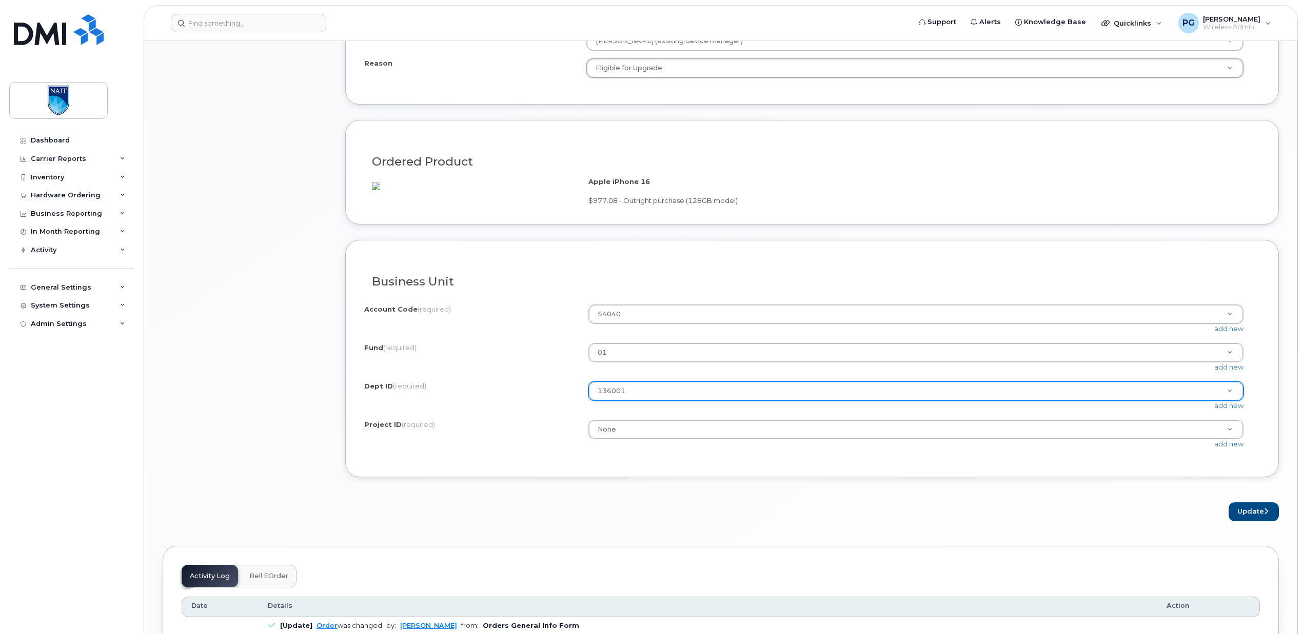
scroll to position [761, 0]
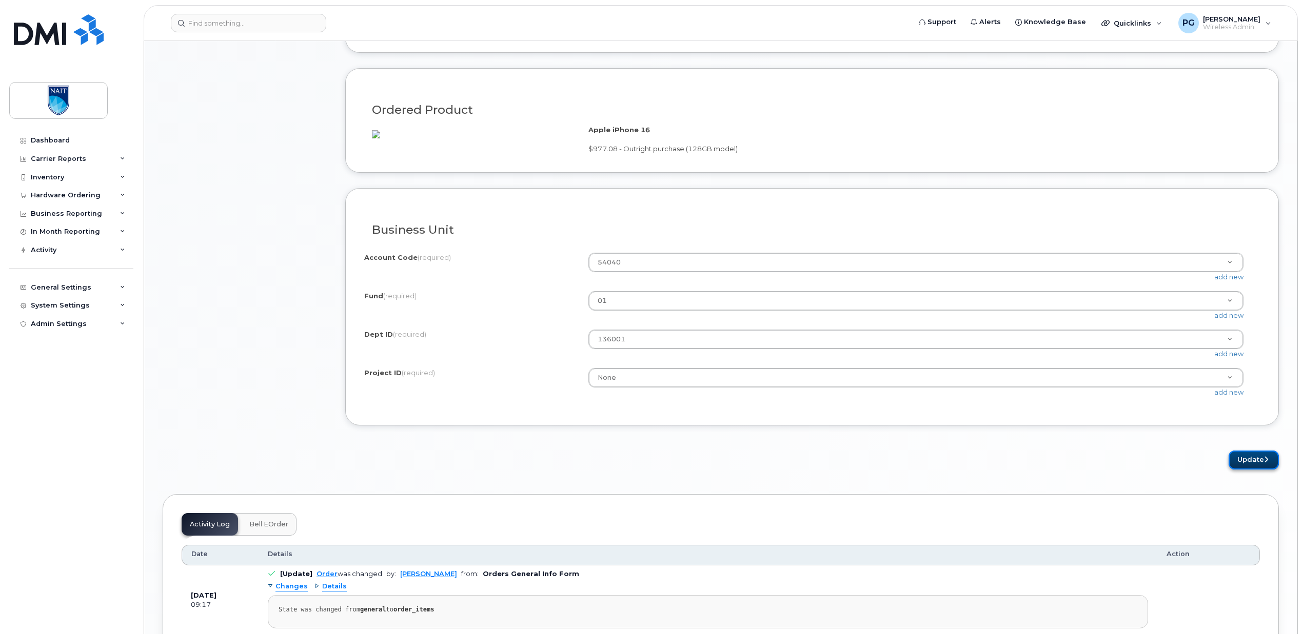
click at [1239, 470] on button "Update" at bounding box center [1253, 460] width 50 height 19
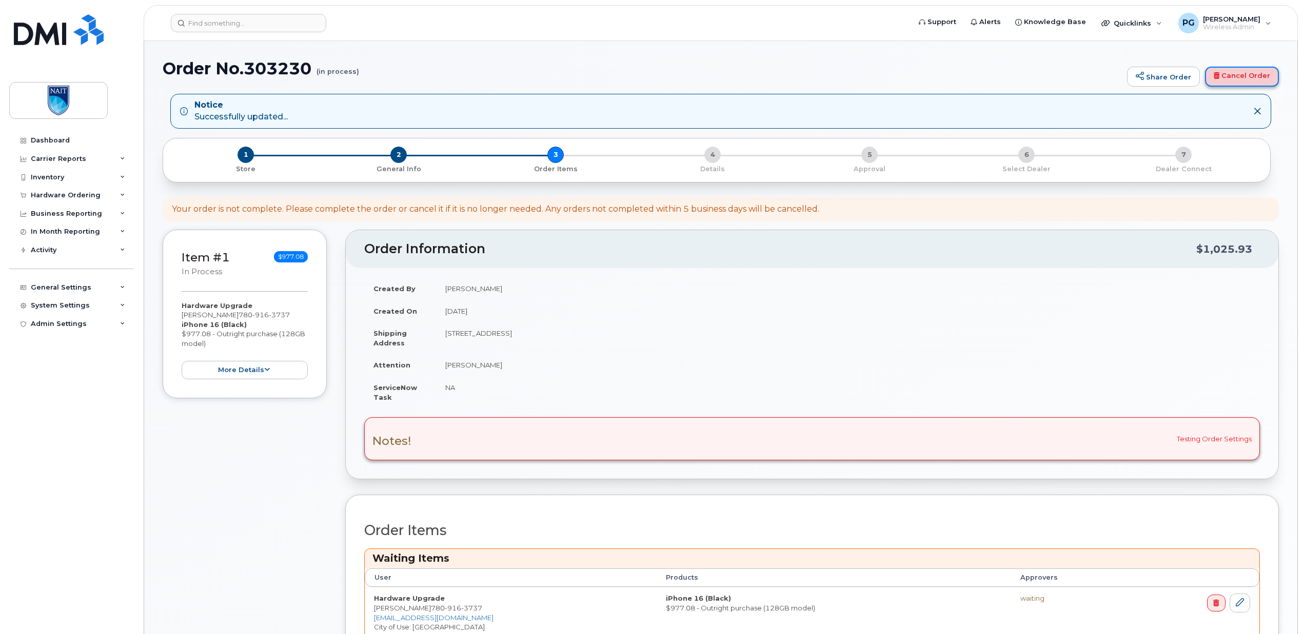
click at [1233, 75] on link "Cancel Order" at bounding box center [1242, 77] width 74 height 21
